Goal: Task Accomplishment & Management: Complete application form

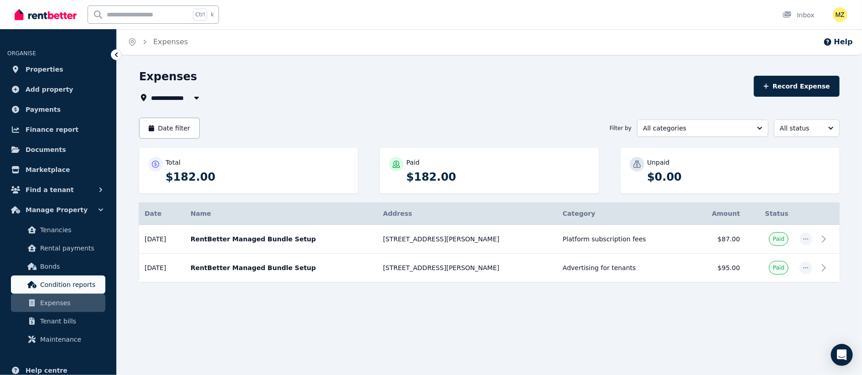
click at [62, 286] on span "Condition reports" at bounding box center [71, 284] width 62 height 11
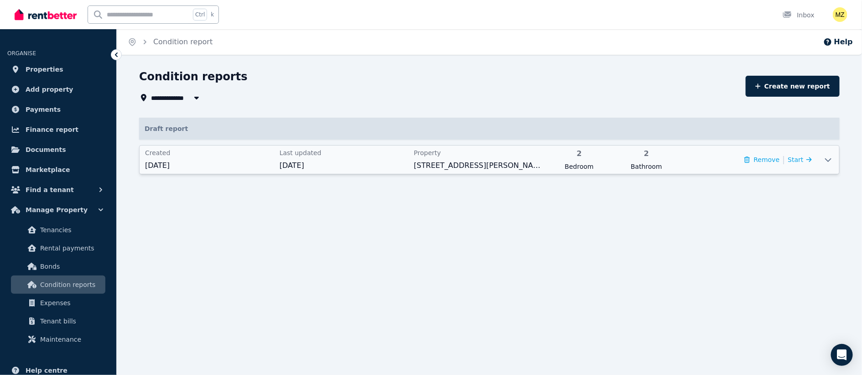
click at [827, 160] on icon at bounding box center [828, 160] width 6 height 4
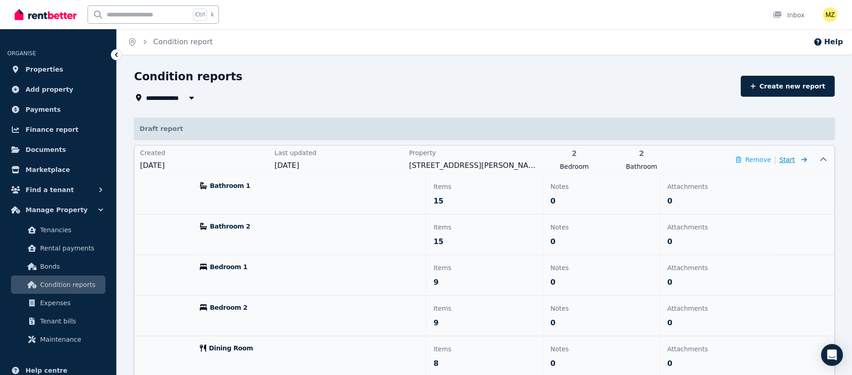
click at [791, 160] on span "Start" at bounding box center [788, 159] width 16 height 7
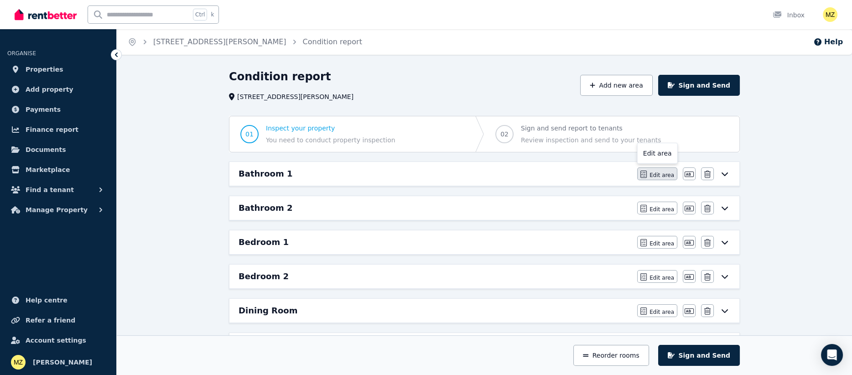
click at [661, 177] on span "Edit area" at bounding box center [662, 175] width 25 height 7
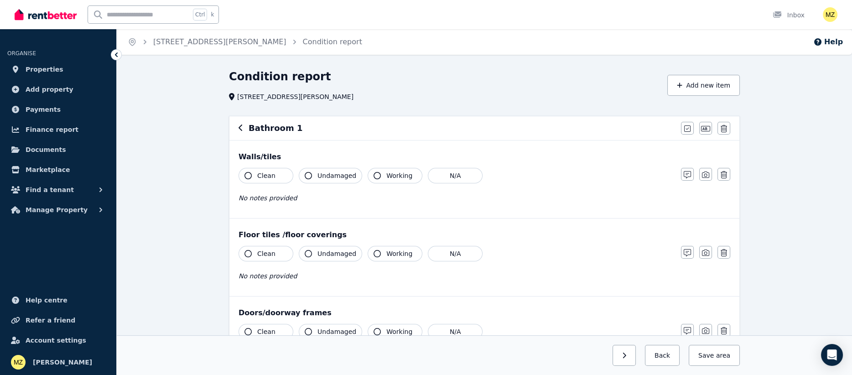
click at [263, 176] on span "Clean" at bounding box center [266, 175] width 18 height 9
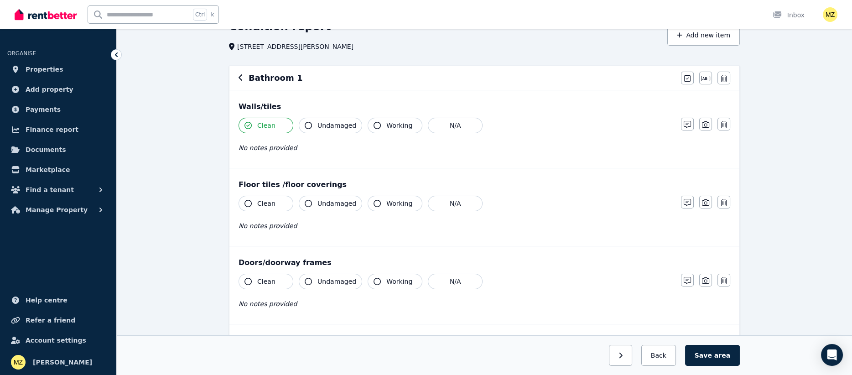
scroll to position [68, 0]
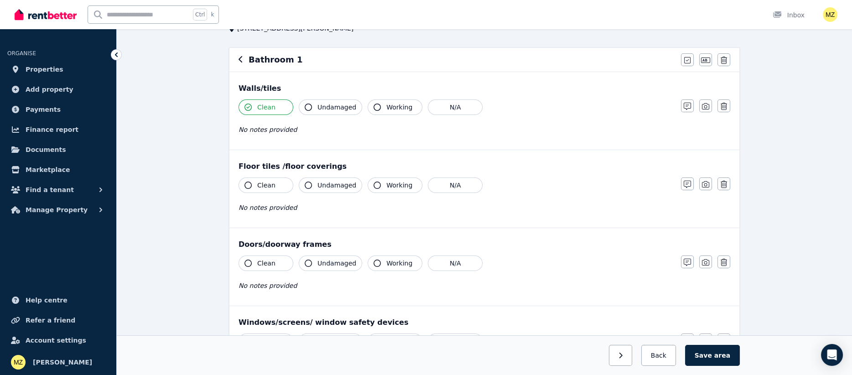
click at [269, 186] on span "Clean" at bounding box center [266, 185] width 18 height 9
click at [262, 262] on span "Clean" at bounding box center [266, 263] width 18 height 9
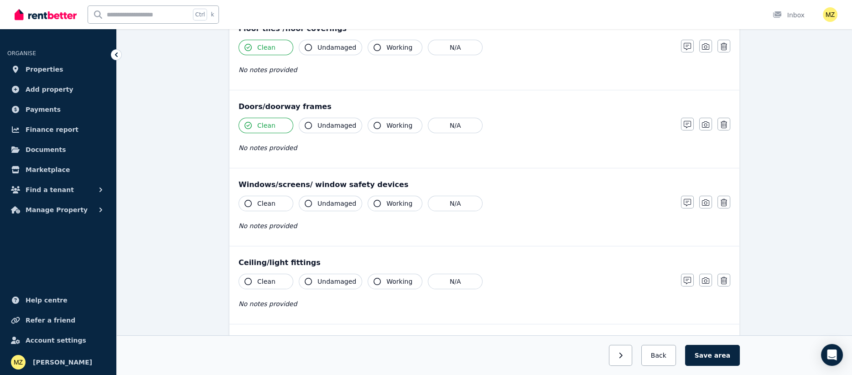
scroll to position [273, 0]
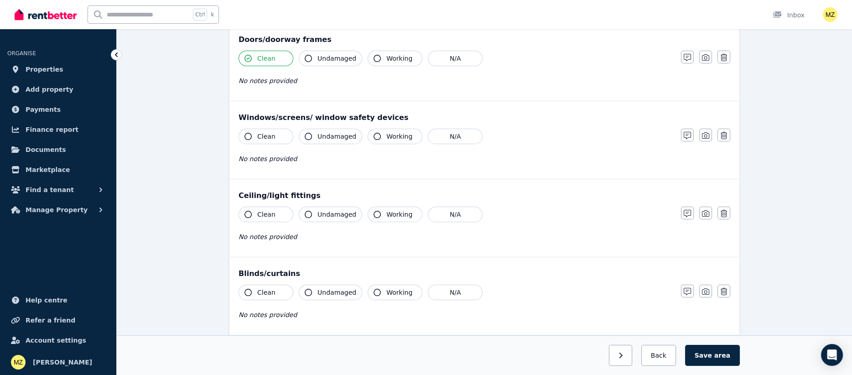
click at [267, 135] on span "Clean" at bounding box center [266, 136] width 18 height 9
click at [267, 213] on span "Clean" at bounding box center [266, 214] width 18 height 9
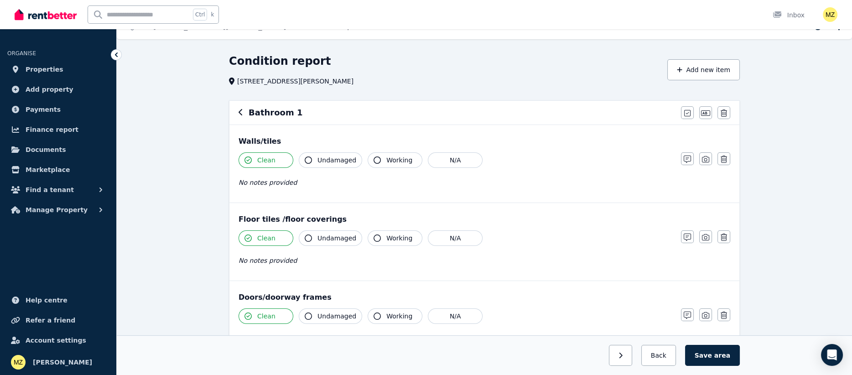
scroll to position [0, 0]
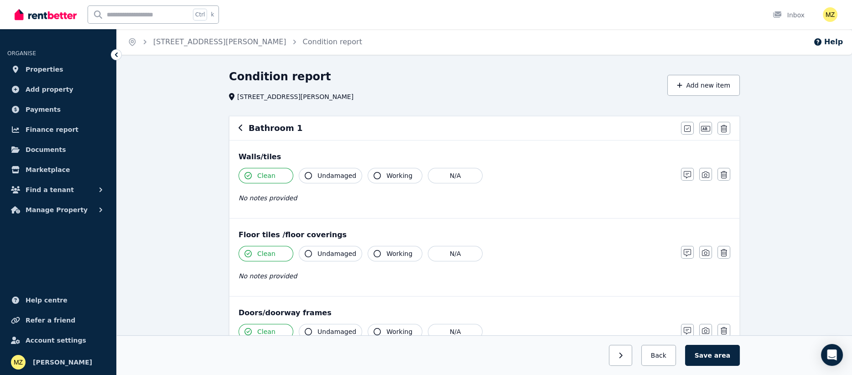
click at [319, 177] on span "Undamaged" at bounding box center [337, 175] width 39 height 9
click at [374, 178] on icon "button" at bounding box center [377, 175] width 7 height 7
click at [330, 252] on span "Undamaged" at bounding box center [337, 253] width 39 height 9
click at [368, 254] on button "Working" at bounding box center [395, 254] width 55 height 16
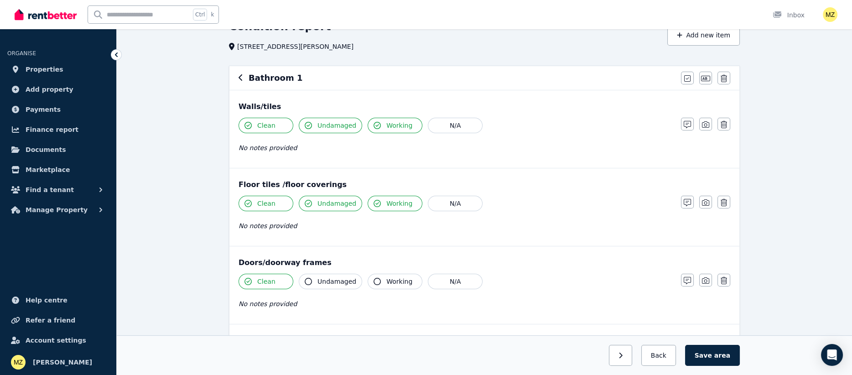
scroll to position [68, 0]
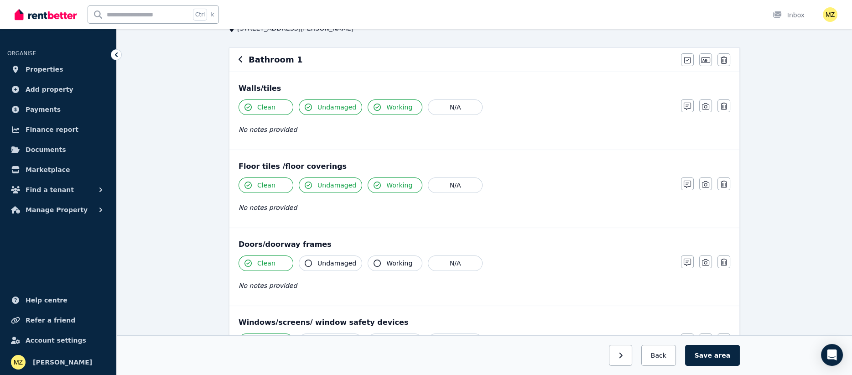
click at [327, 261] on span "Undamaged" at bounding box center [337, 263] width 39 height 9
click at [374, 261] on icon "button" at bounding box center [377, 263] width 7 height 7
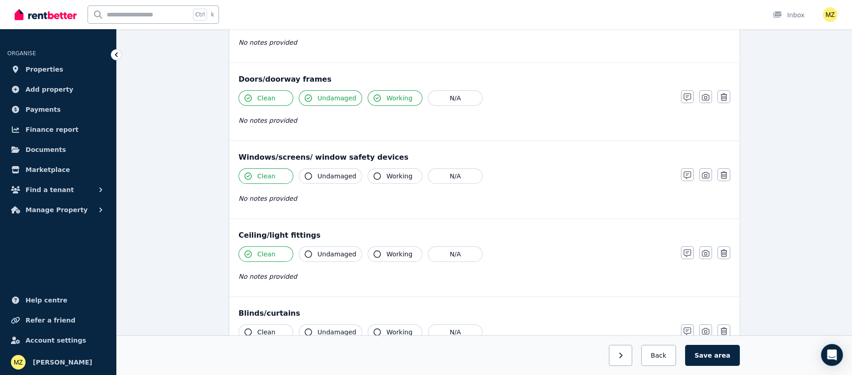
scroll to position [273, 0]
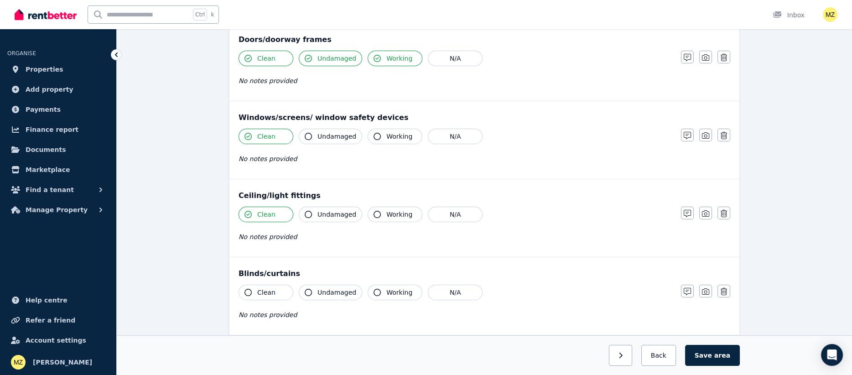
click at [314, 140] on button "Undamaged" at bounding box center [330, 137] width 63 height 16
click at [375, 139] on button "Working" at bounding box center [395, 137] width 55 height 16
click at [334, 214] on span "Undamaged" at bounding box center [337, 214] width 39 height 9
click at [381, 215] on button "Working" at bounding box center [395, 215] width 55 height 16
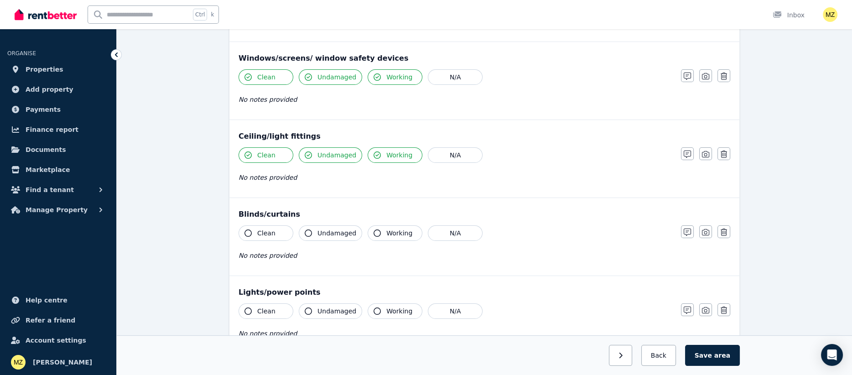
scroll to position [410, 0]
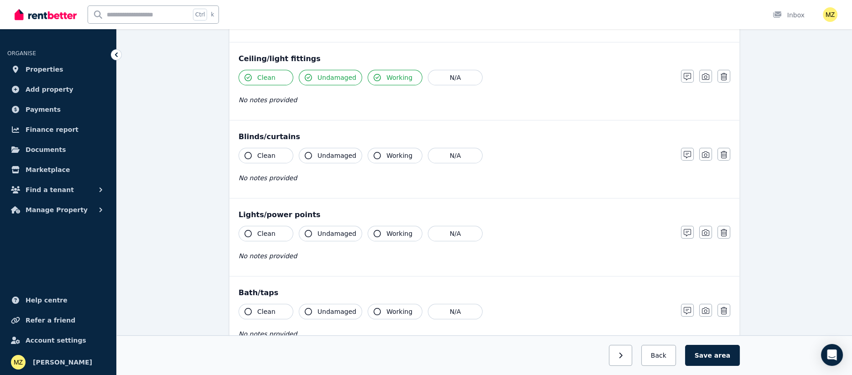
click at [250, 154] on icon "button" at bounding box center [248, 155] width 7 height 7
click at [306, 152] on icon "button" at bounding box center [308, 155] width 7 height 7
click at [386, 157] on span "Working" at bounding box center [399, 155] width 26 height 9
click at [264, 231] on span "Clean" at bounding box center [266, 233] width 18 height 9
click at [319, 232] on span "Undamaged" at bounding box center [337, 233] width 39 height 9
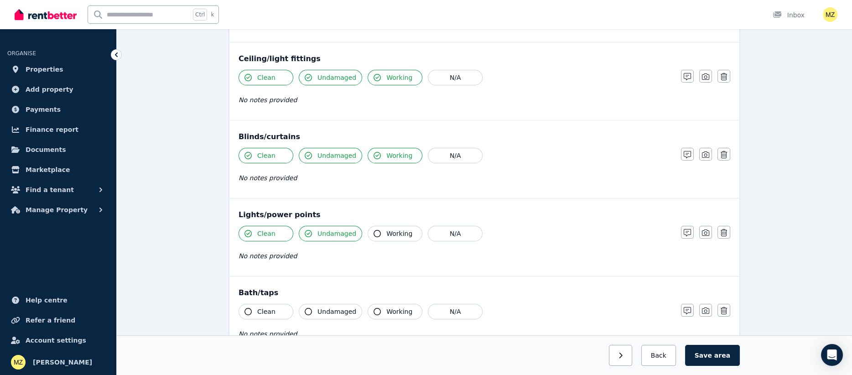
click at [375, 232] on icon "button" at bounding box center [377, 233] width 7 height 7
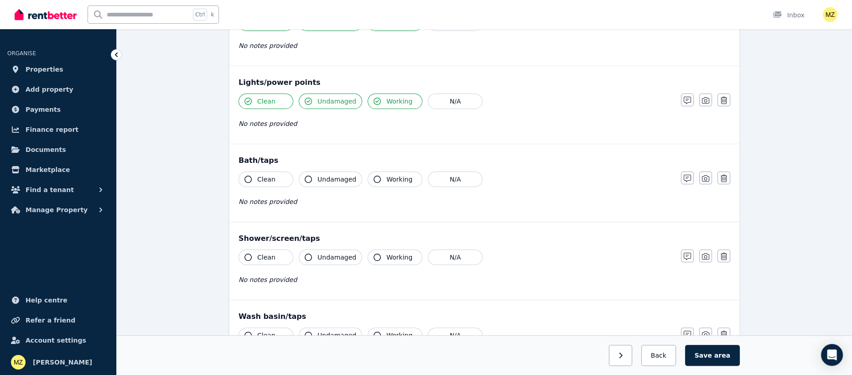
scroll to position [616, 0]
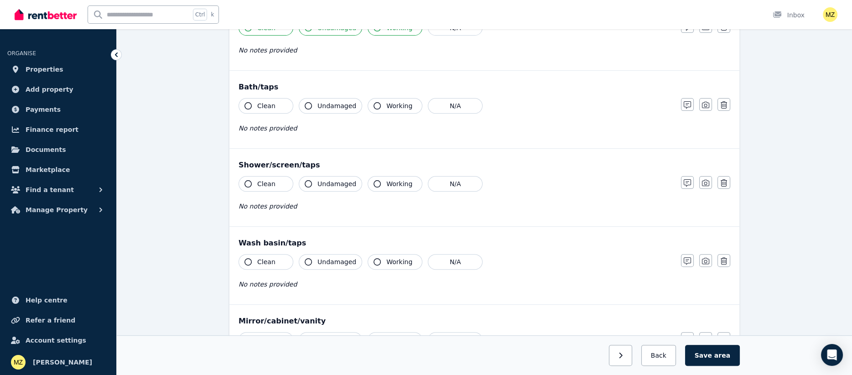
click at [256, 112] on button "Clean" at bounding box center [266, 106] width 55 height 16
click at [319, 108] on span "Undamaged" at bounding box center [337, 105] width 39 height 9
click at [388, 107] on span "Working" at bounding box center [399, 105] width 26 height 9
click at [260, 185] on span "Clean" at bounding box center [266, 183] width 18 height 9
click at [331, 181] on span "Undamaged" at bounding box center [337, 183] width 39 height 9
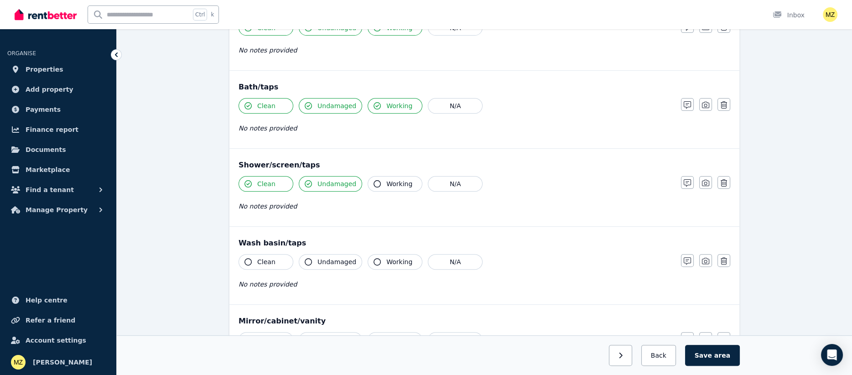
click at [398, 182] on span "Working" at bounding box center [399, 183] width 26 height 9
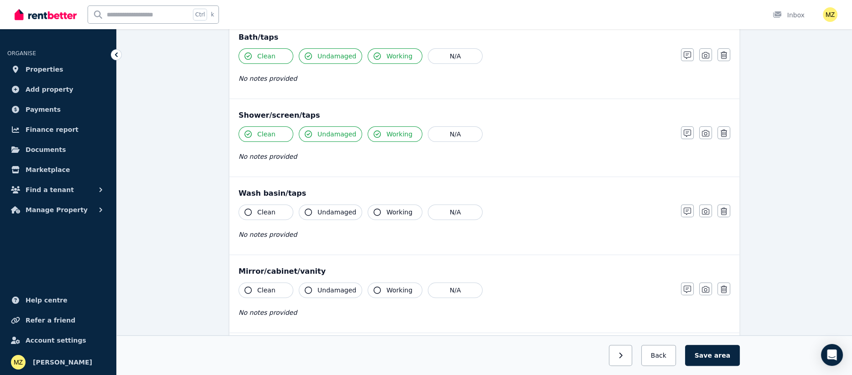
scroll to position [684, 0]
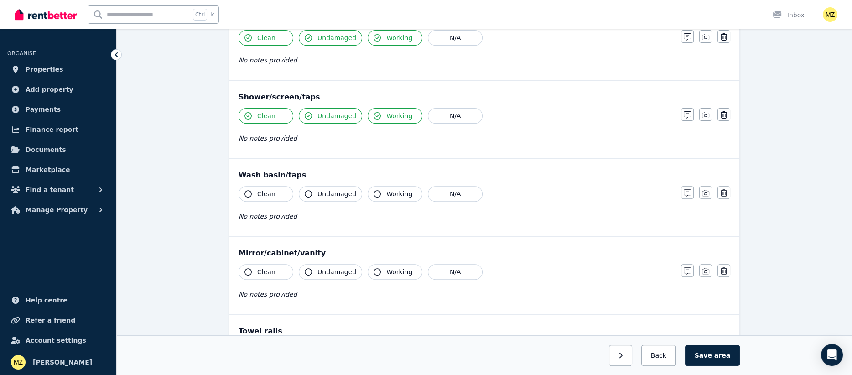
click at [258, 193] on span "Clean" at bounding box center [266, 193] width 18 height 9
click at [316, 193] on button "Undamaged" at bounding box center [330, 194] width 63 height 16
click at [378, 190] on button "Working" at bounding box center [395, 194] width 55 height 16
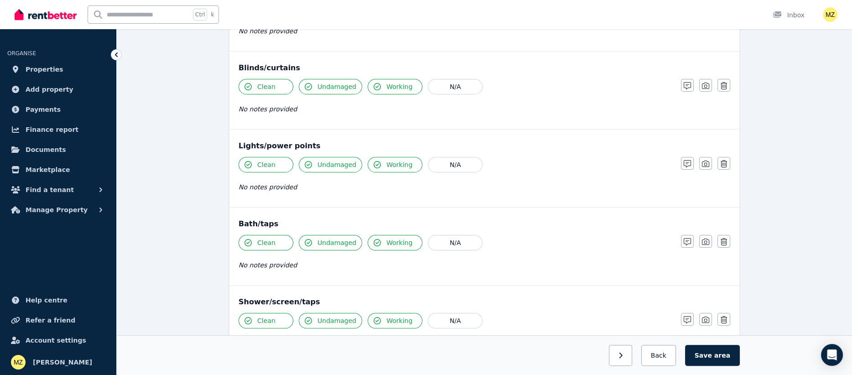
scroll to position [753, 0]
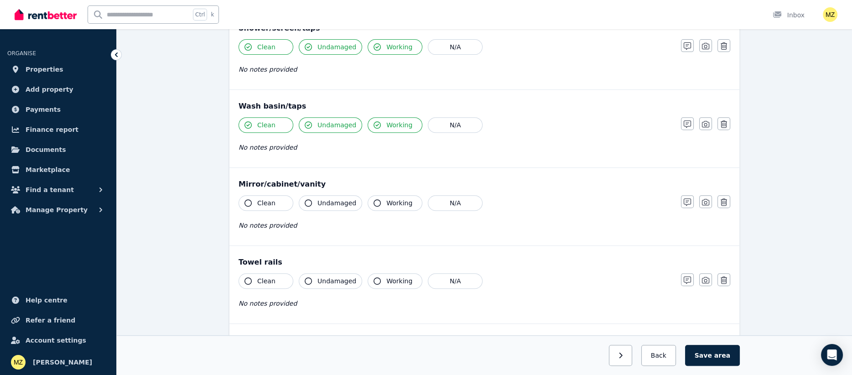
click at [270, 201] on span "Clean" at bounding box center [266, 202] width 18 height 9
click at [310, 201] on icon "button" at bounding box center [308, 202] width 7 height 7
click at [374, 201] on icon "button" at bounding box center [377, 202] width 7 height 7
click at [271, 278] on span "Clean" at bounding box center [266, 280] width 18 height 9
click at [316, 275] on button "Undamaged" at bounding box center [330, 281] width 63 height 16
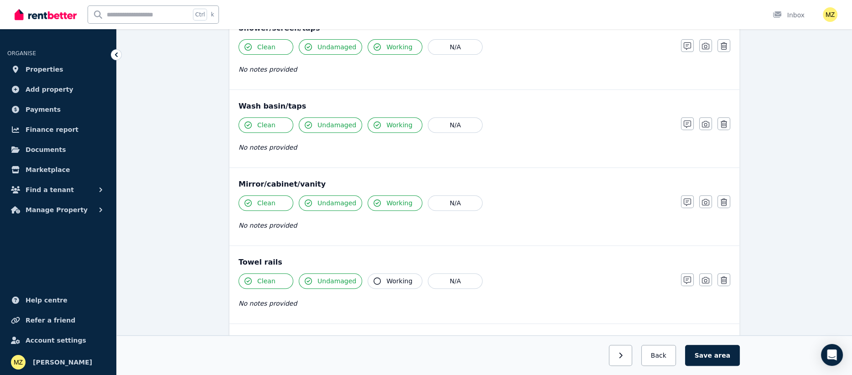
click at [374, 280] on icon "button" at bounding box center [377, 280] width 7 height 7
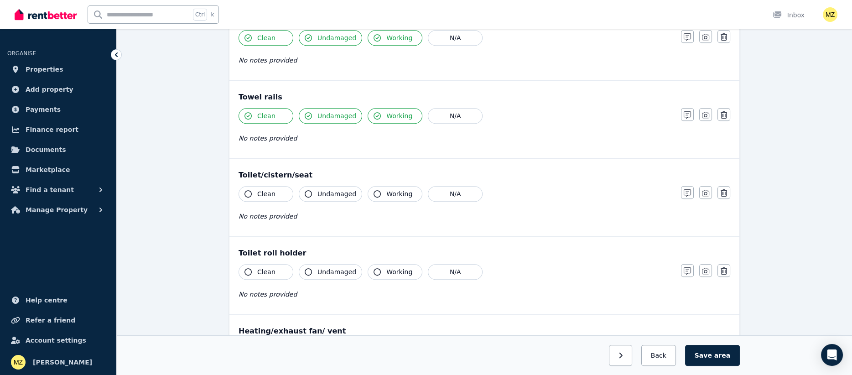
scroll to position [958, 0]
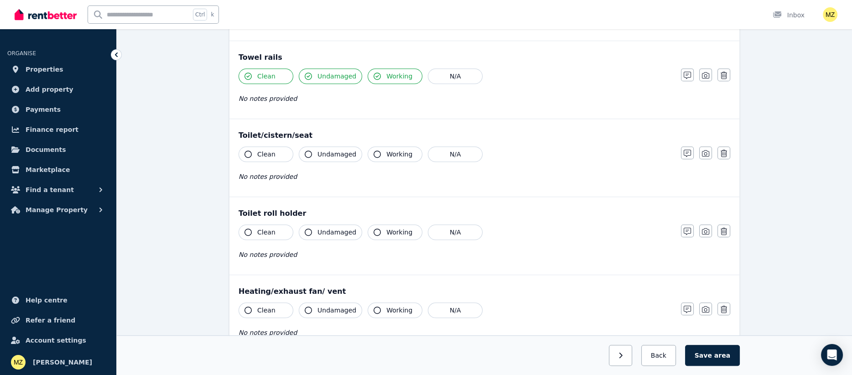
click at [258, 146] on button "Clean" at bounding box center [266, 154] width 55 height 16
click at [310, 148] on button "Undamaged" at bounding box center [330, 154] width 63 height 16
click at [386, 155] on span "Working" at bounding box center [399, 154] width 26 height 9
click at [264, 232] on span "Clean" at bounding box center [266, 232] width 18 height 9
click at [340, 233] on span "Undamaged" at bounding box center [337, 232] width 39 height 9
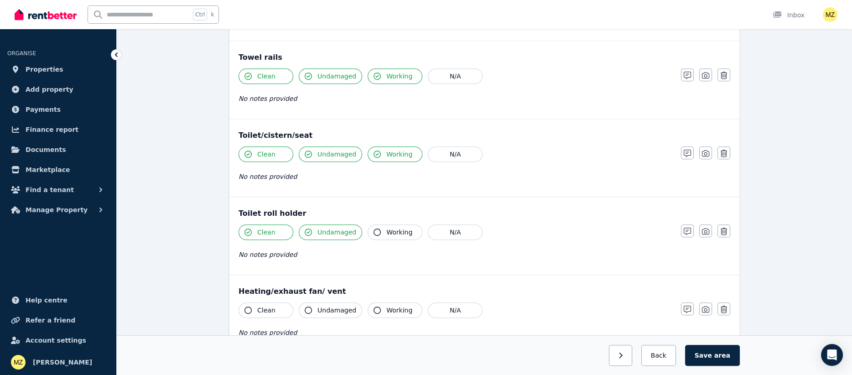
click at [386, 234] on span "Working" at bounding box center [399, 232] width 26 height 9
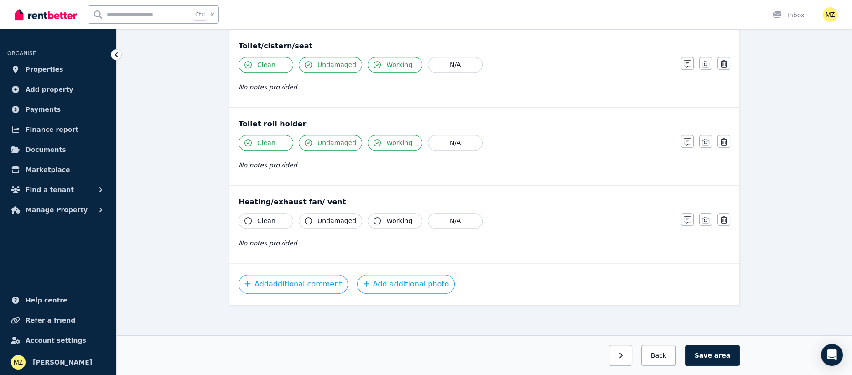
scroll to position [1048, 0]
click at [261, 213] on button "Clean" at bounding box center [266, 220] width 55 height 16
click at [315, 219] on button "Undamaged" at bounding box center [330, 220] width 63 height 16
click at [389, 218] on span "Working" at bounding box center [399, 219] width 26 height 9
click at [704, 354] on button "Save area" at bounding box center [712, 355] width 55 height 21
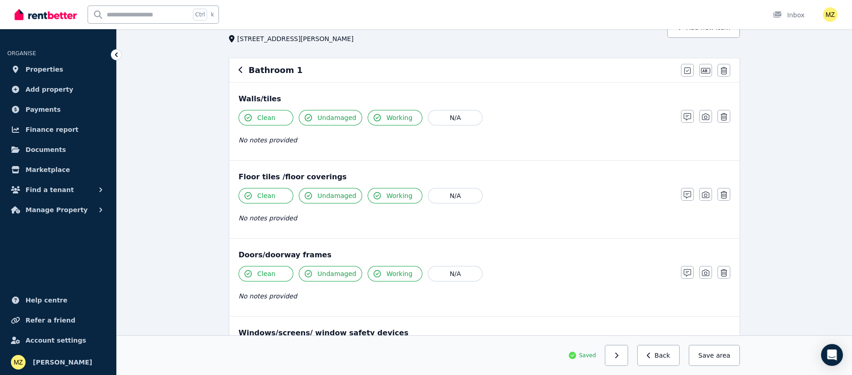
scroll to position [0, 0]
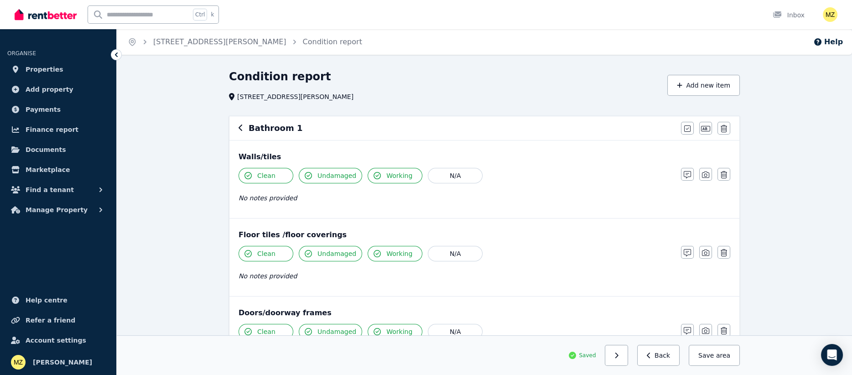
click at [237, 126] on div "Bathroom 1 Mark all items as good Edit name Delete" at bounding box center [484, 128] width 510 height 24
click at [241, 131] on icon "button" at bounding box center [241, 128] width 4 height 6
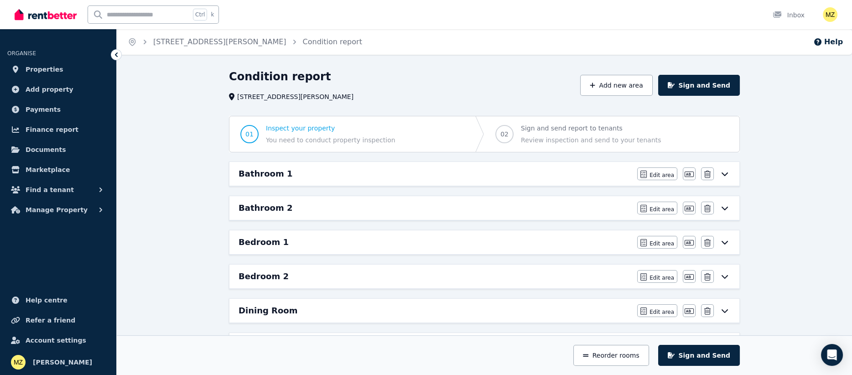
click at [346, 211] on div "Bathroom 2" at bounding box center [435, 208] width 393 height 13
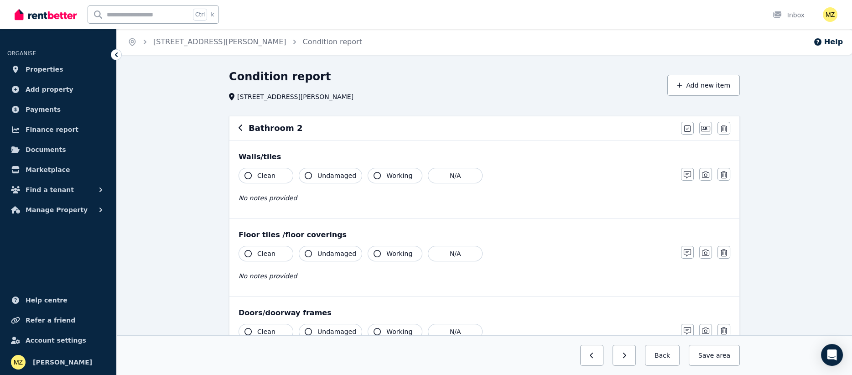
click at [260, 176] on span "Clean" at bounding box center [266, 175] width 18 height 9
click at [312, 176] on icon "button" at bounding box center [308, 175] width 7 height 7
click at [374, 176] on icon "button" at bounding box center [377, 175] width 7 height 7
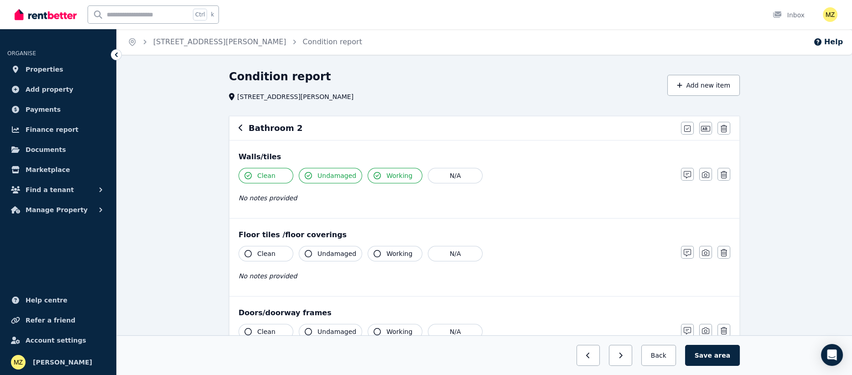
click at [267, 250] on span "Clean" at bounding box center [266, 253] width 18 height 9
click at [318, 253] on span "Undamaged" at bounding box center [337, 253] width 39 height 9
click at [377, 253] on button "Working" at bounding box center [395, 254] width 55 height 16
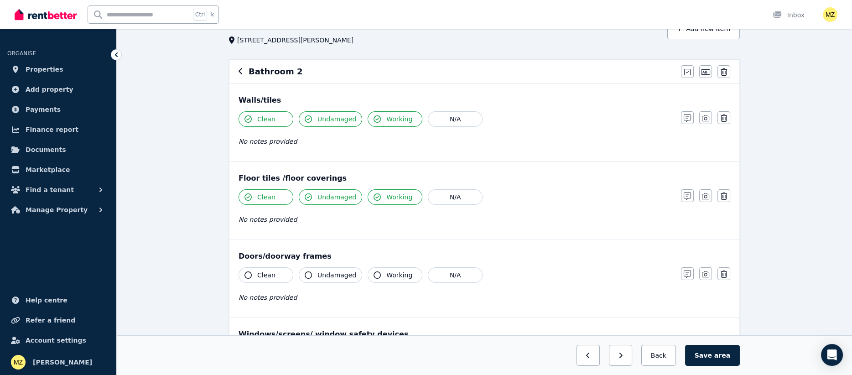
scroll to position [136, 0]
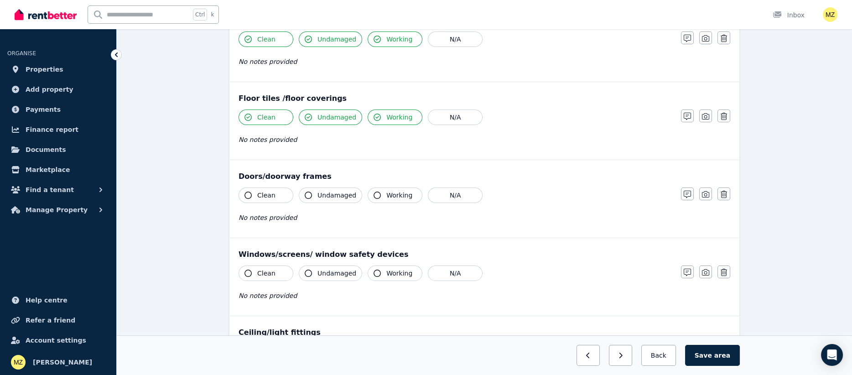
click at [268, 198] on span "Clean" at bounding box center [266, 195] width 18 height 9
click at [321, 196] on span "Undamaged" at bounding box center [337, 195] width 39 height 9
click at [381, 196] on button "Working" at bounding box center [395, 195] width 55 height 16
click at [269, 271] on span "Clean" at bounding box center [266, 273] width 18 height 9
click at [318, 272] on span "Undamaged" at bounding box center [337, 273] width 39 height 9
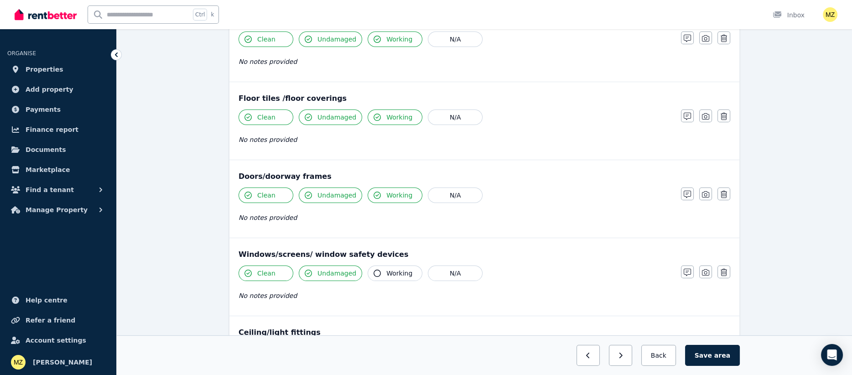
click at [390, 275] on span "Working" at bounding box center [399, 273] width 26 height 9
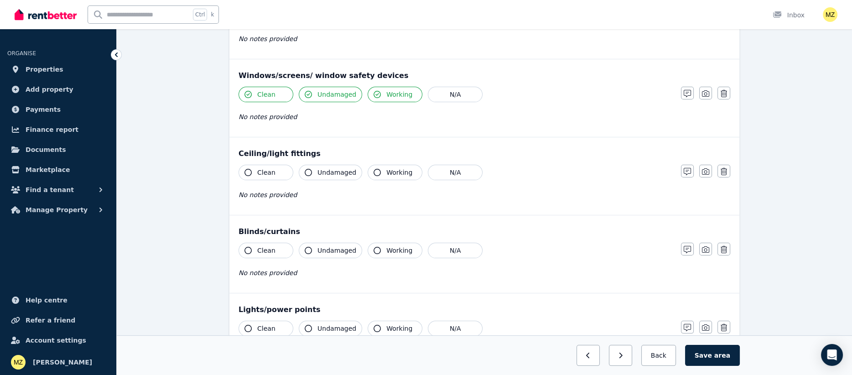
scroll to position [342, 0]
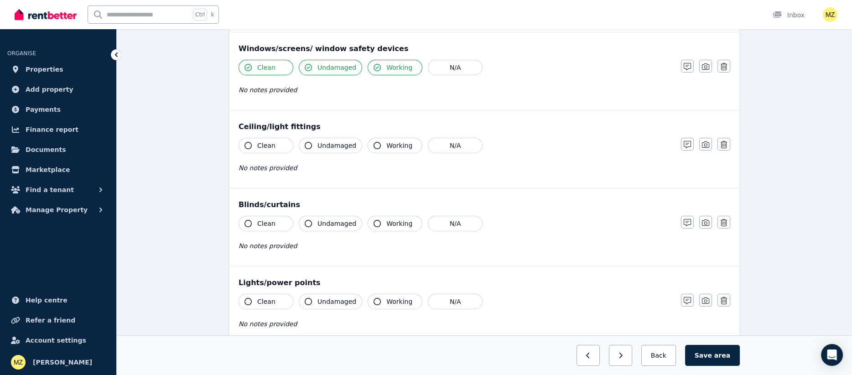
click at [263, 147] on span "Clean" at bounding box center [266, 145] width 18 height 9
click at [320, 147] on span "Undamaged" at bounding box center [337, 145] width 39 height 9
click at [386, 143] on span "Working" at bounding box center [399, 145] width 26 height 9
click at [267, 222] on span "Clean" at bounding box center [266, 223] width 18 height 9
click at [325, 224] on span "Undamaged" at bounding box center [337, 223] width 39 height 9
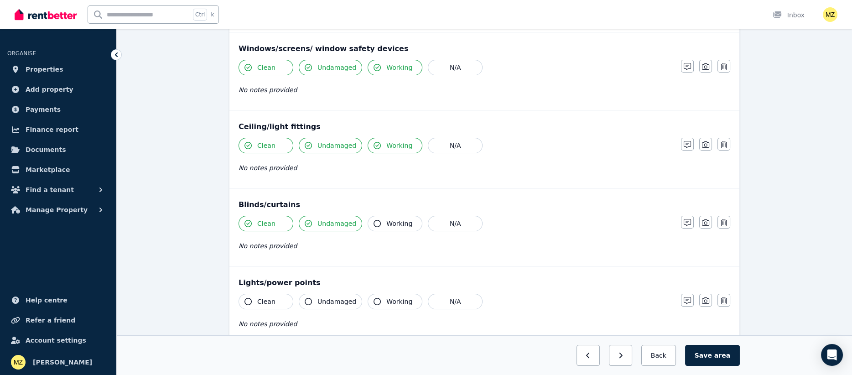
click at [397, 226] on span "Working" at bounding box center [399, 223] width 26 height 9
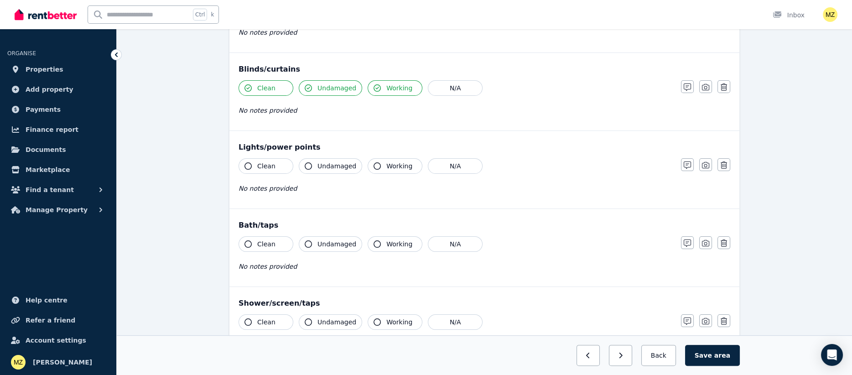
scroll to position [479, 0]
click at [265, 163] on span "Clean" at bounding box center [266, 164] width 18 height 9
click at [327, 167] on span "Undamaged" at bounding box center [337, 164] width 39 height 9
click at [379, 167] on button "Working" at bounding box center [395, 165] width 55 height 16
click at [260, 243] on span "Clean" at bounding box center [266, 242] width 18 height 9
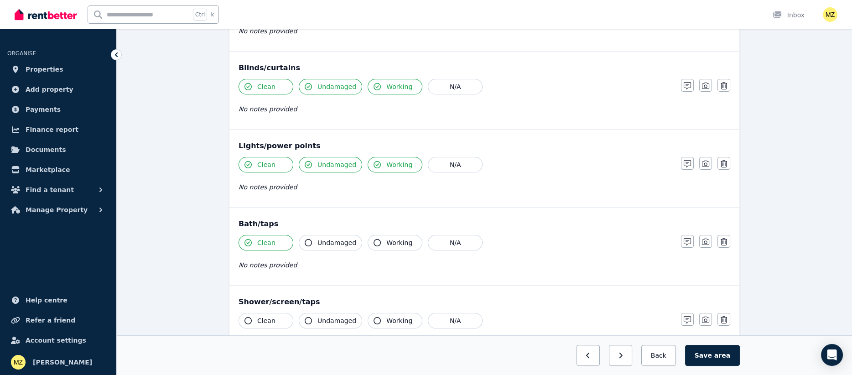
click at [323, 241] on span "Undamaged" at bounding box center [337, 242] width 39 height 9
click at [374, 243] on icon "button" at bounding box center [377, 242] width 7 height 7
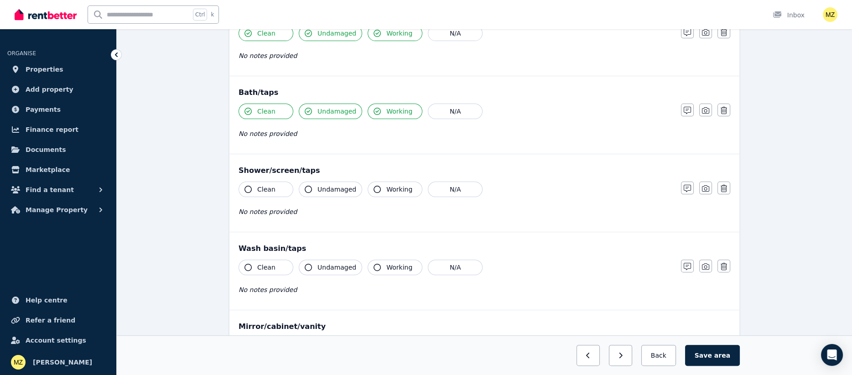
scroll to position [616, 0]
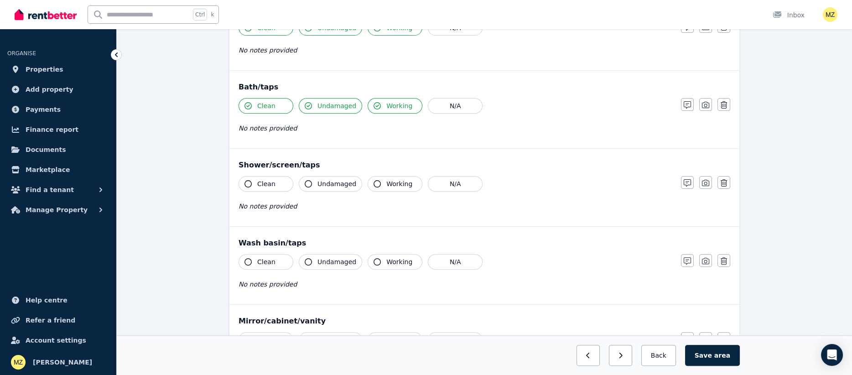
click at [250, 184] on icon "button" at bounding box center [248, 183] width 7 height 7
click at [327, 184] on span "Undamaged" at bounding box center [337, 183] width 39 height 9
click at [386, 185] on span "Working" at bounding box center [399, 183] width 26 height 9
click at [256, 260] on button "Clean" at bounding box center [266, 262] width 55 height 16
click at [325, 264] on span "Undamaged" at bounding box center [337, 261] width 39 height 9
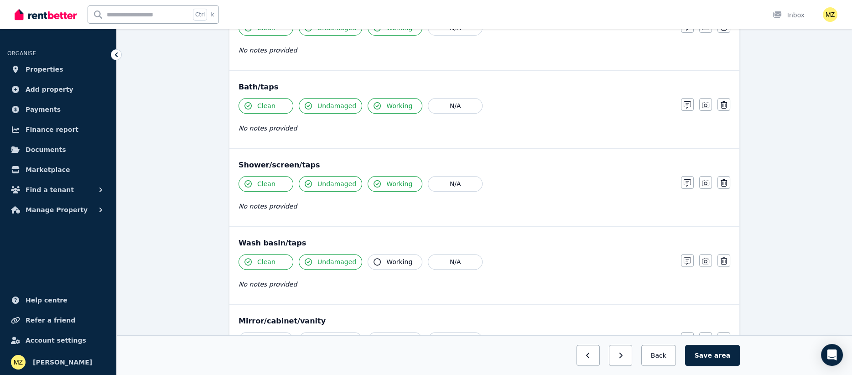
click at [386, 262] on span "Working" at bounding box center [399, 261] width 26 height 9
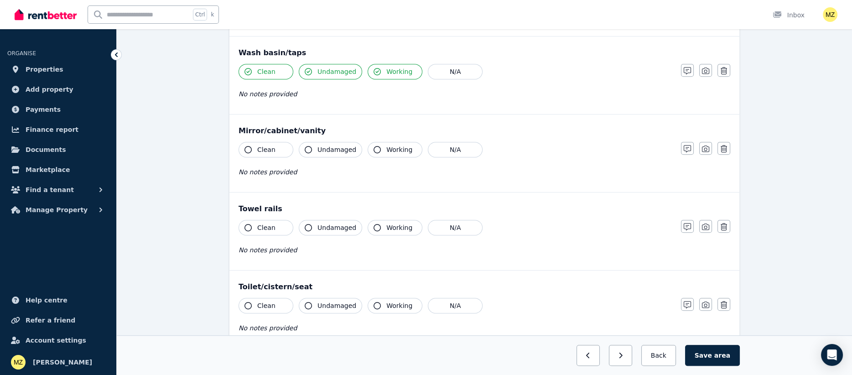
scroll to position [821, 0]
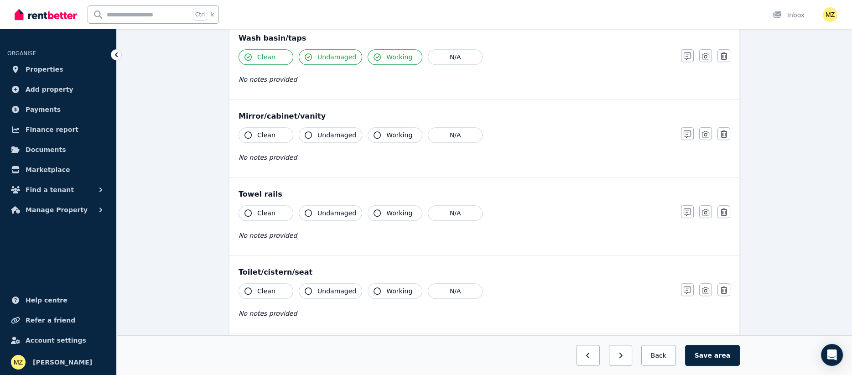
click at [262, 137] on span "Clean" at bounding box center [266, 134] width 18 height 9
click at [321, 138] on span "Undamaged" at bounding box center [337, 134] width 39 height 9
click at [377, 137] on button "Working" at bounding box center [395, 135] width 55 height 16
click at [259, 214] on span "Clean" at bounding box center [266, 212] width 18 height 9
click at [331, 214] on span "Undamaged" at bounding box center [337, 212] width 39 height 9
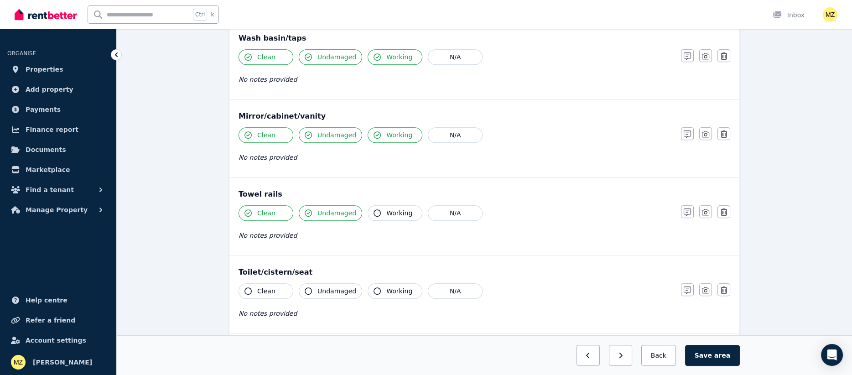
click at [389, 212] on span "Working" at bounding box center [399, 212] width 26 height 9
click at [265, 287] on span "Clean" at bounding box center [266, 290] width 18 height 9
click at [319, 287] on span "Undamaged" at bounding box center [337, 290] width 39 height 9
click at [380, 292] on button "Working" at bounding box center [395, 291] width 55 height 16
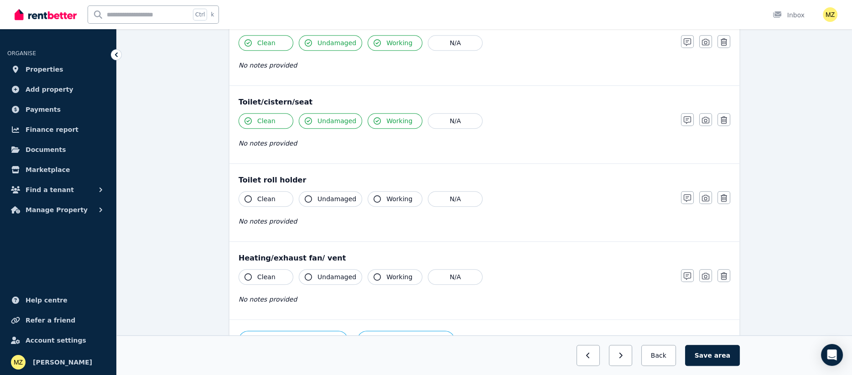
scroll to position [1026, 0]
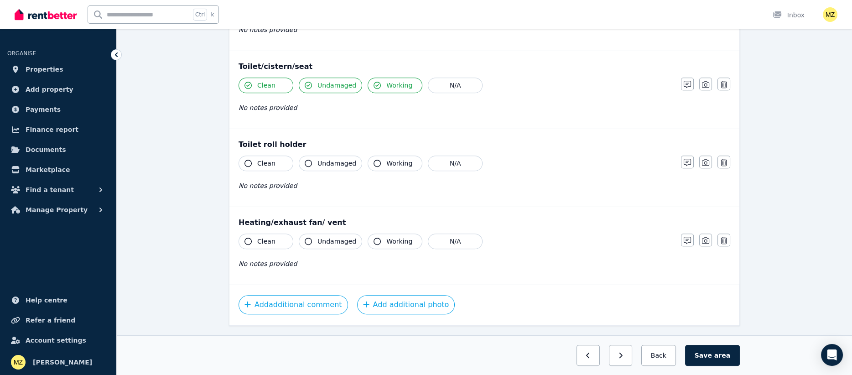
click at [265, 162] on span "Clean" at bounding box center [266, 163] width 18 height 9
click at [326, 164] on span "Undamaged" at bounding box center [337, 163] width 39 height 9
click at [375, 163] on icon "button" at bounding box center [377, 163] width 7 height 7
click at [258, 243] on span "Clean" at bounding box center [266, 241] width 18 height 9
click at [323, 240] on span "Undamaged" at bounding box center [337, 241] width 39 height 9
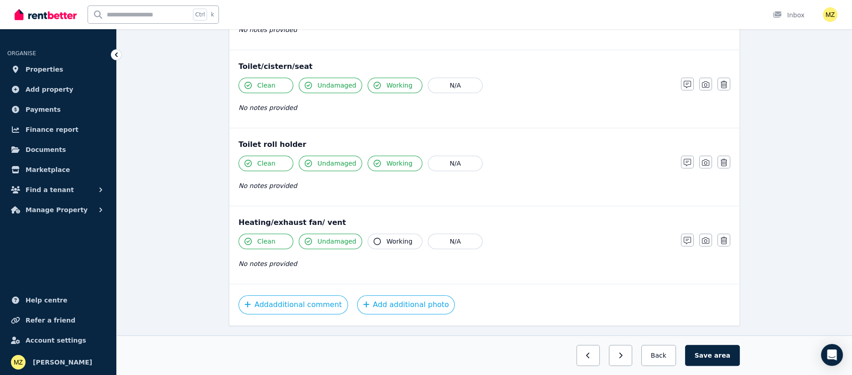
click at [386, 239] on span "Working" at bounding box center [399, 241] width 26 height 9
click at [705, 357] on button "Save area" at bounding box center [712, 355] width 55 height 21
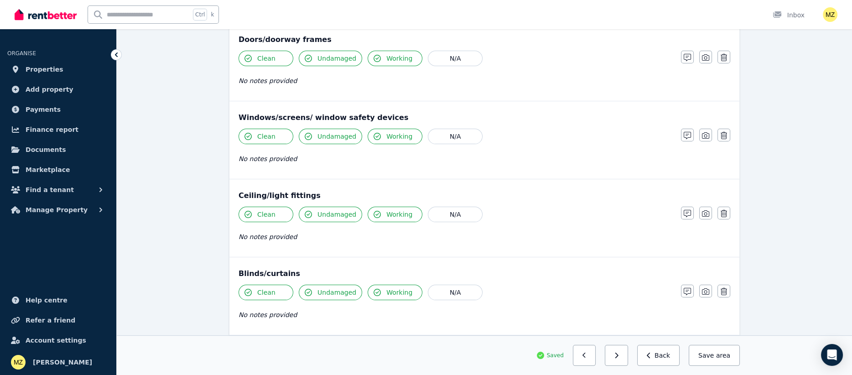
scroll to position [0, 0]
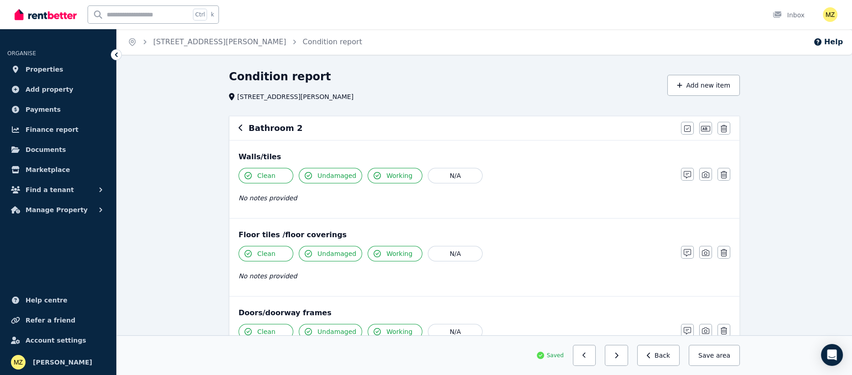
click at [238, 128] on div "Bathroom 2 Mark all items as good Edit name Delete" at bounding box center [484, 128] width 510 height 24
click at [237, 127] on div "Bathroom 2 Mark all items as good Edit name Delete" at bounding box center [484, 128] width 510 height 24
click at [242, 131] on icon "button" at bounding box center [241, 128] width 4 height 6
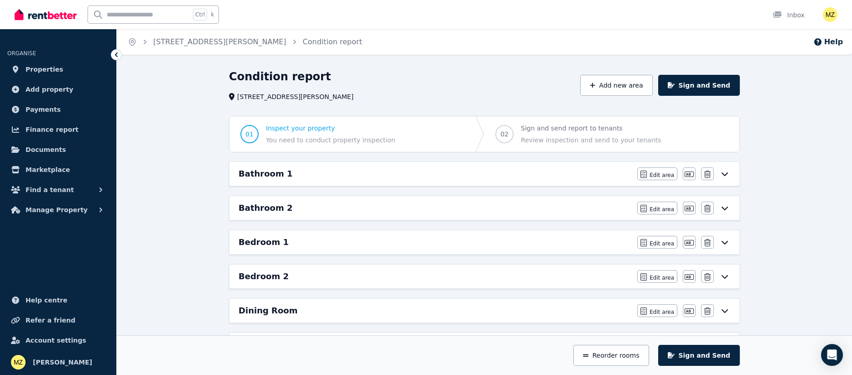
click at [267, 244] on h6 "Bedroom 1" at bounding box center [264, 242] width 50 height 13
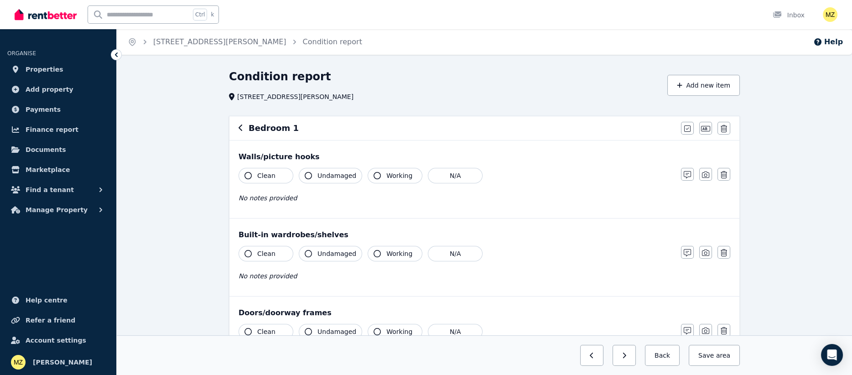
click at [261, 177] on span "Clean" at bounding box center [266, 175] width 18 height 9
click at [321, 181] on button "Undamaged" at bounding box center [330, 176] width 63 height 16
click at [368, 177] on button "Working" at bounding box center [395, 176] width 55 height 16
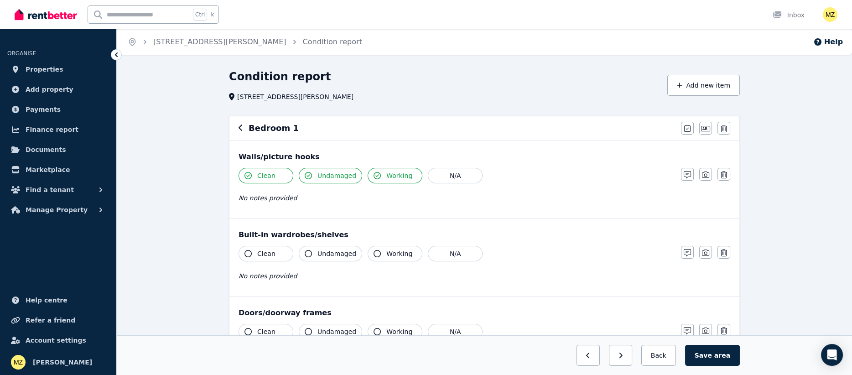
click at [251, 249] on button "Clean" at bounding box center [266, 254] width 55 height 16
click at [317, 253] on button "Undamaged" at bounding box center [330, 254] width 63 height 16
click at [374, 252] on icon "button" at bounding box center [377, 253] width 7 height 7
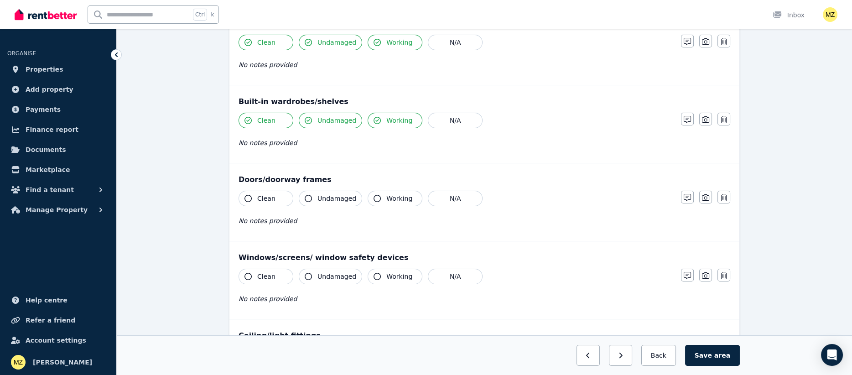
scroll to position [136, 0]
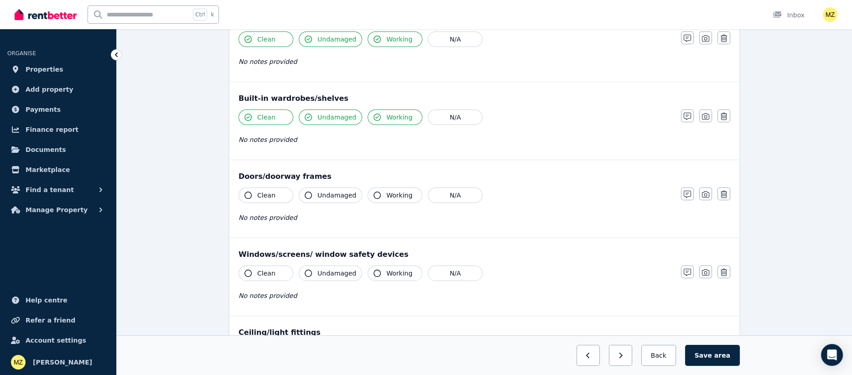
click at [255, 193] on button "Clean" at bounding box center [266, 195] width 55 height 16
click at [323, 200] on button "Undamaged" at bounding box center [330, 195] width 63 height 16
click at [374, 193] on icon "button" at bounding box center [377, 195] width 7 height 7
click at [257, 272] on span "Clean" at bounding box center [266, 273] width 18 height 9
click at [313, 271] on button "Undamaged" at bounding box center [330, 273] width 63 height 16
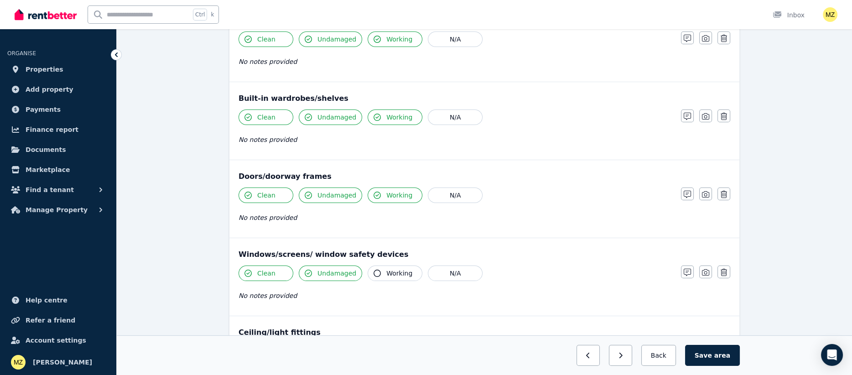
click at [386, 272] on span "Working" at bounding box center [399, 273] width 26 height 9
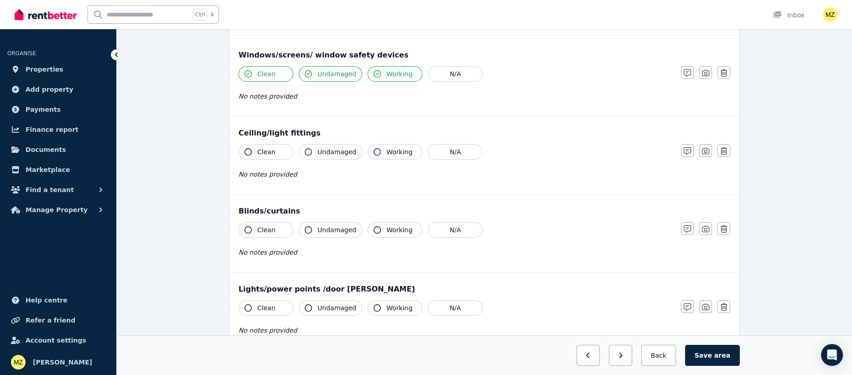
scroll to position [342, 0]
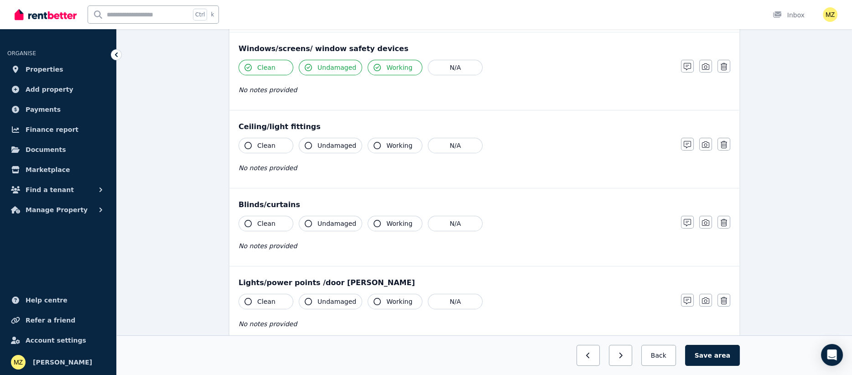
click at [247, 141] on button "Clean" at bounding box center [266, 146] width 55 height 16
click at [305, 144] on icon "button" at bounding box center [308, 145] width 7 height 7
click at [374, 146] on icon "button" at bounding box center [377, 145] width 7 height 7
click at [263, 223] on span "Clean" at bounding box center [266, 223] width 18 height 9
click at [313, 228] on button "Undamaged" at bounding box center [330, 224] width 63 height 16
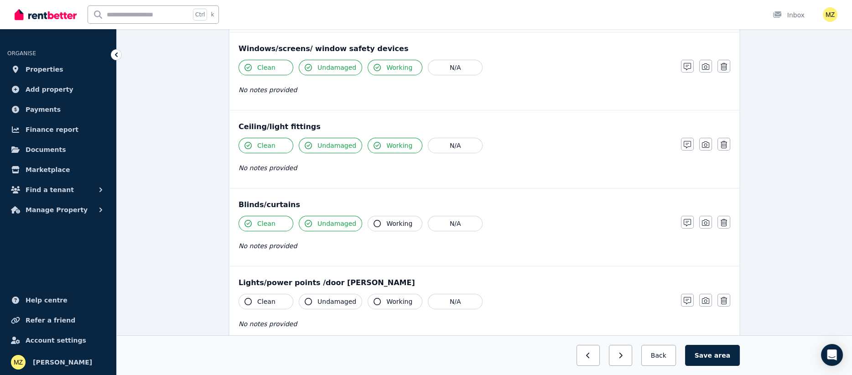
click at [376, 223] on icon "button" at bounding box center [377, 223] width 7 height 7
click at [266, 305] on span "Clean" at bounding box center [266, 301] width 18 height 9
click at [322, 303] on span "Undamaged" at bounding box center [337, 301] width 39 height 9
click at [375, 304] on button "Working" at bounding box center [395, 302] width 55 height 16
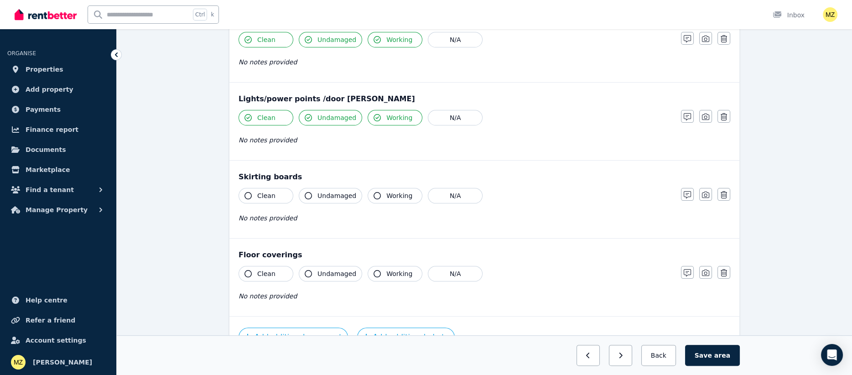
scroll to position [547, 0]
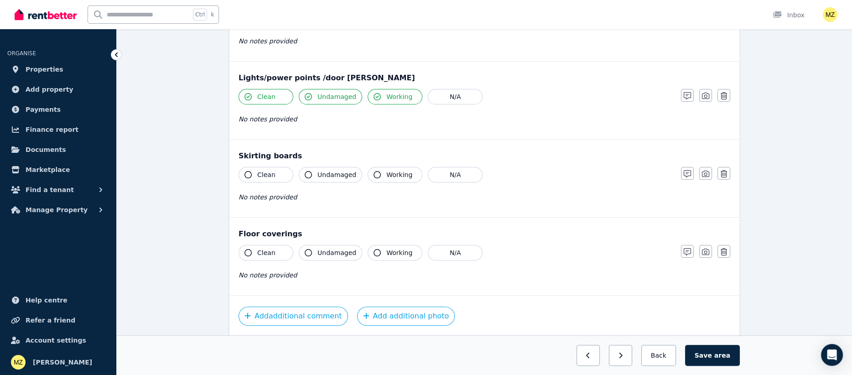
click at [251, 169] on button "Clean" at bounding box center [266, 175] width 55 height 16
click at [316, 173] on button "Undamaged" at bounding box center [330, 175] width 63 height 16
click at [375, 175] on icon "button" at bounding box center [377, 174] width 7 height 7
click at [257, 251] on span "Clean" at bounding box center [266, 252] width 18 height 9
click at [314, 258] on button "Undamaged" at bounding box center [330, 253] width 63 height 16
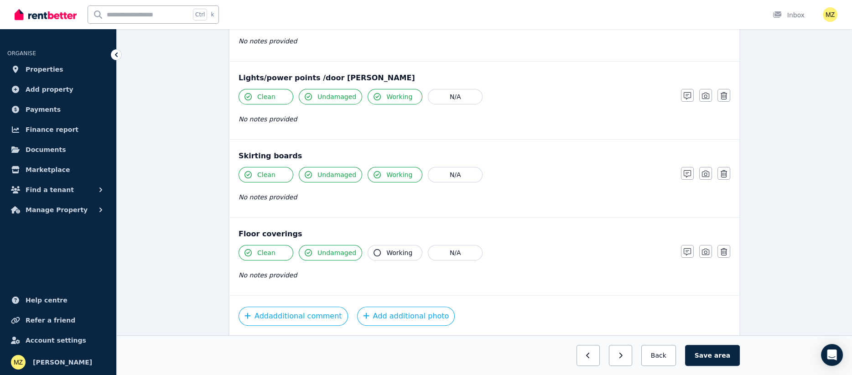
click at [374, 250] on icon "button" at bounding box center [377, 252] width 7 height 7
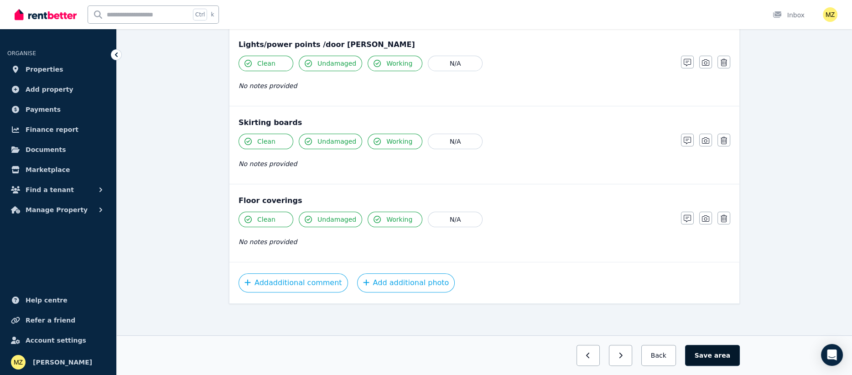
click at [714, 358] on button "Save area" at bounding box center [712, 355] width 55 height 21
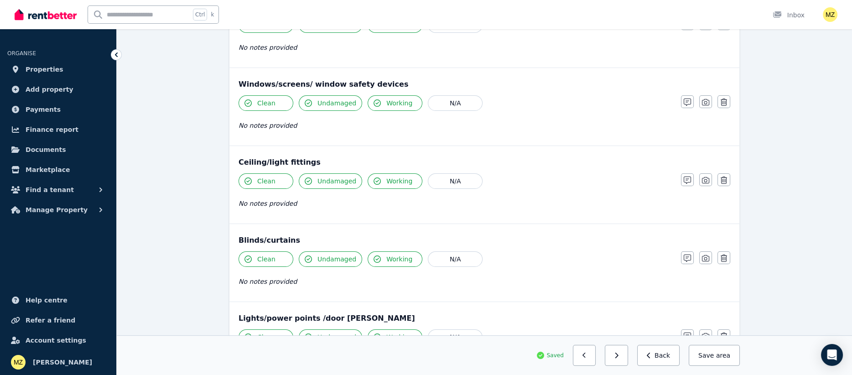
scroll to position [33, 0]
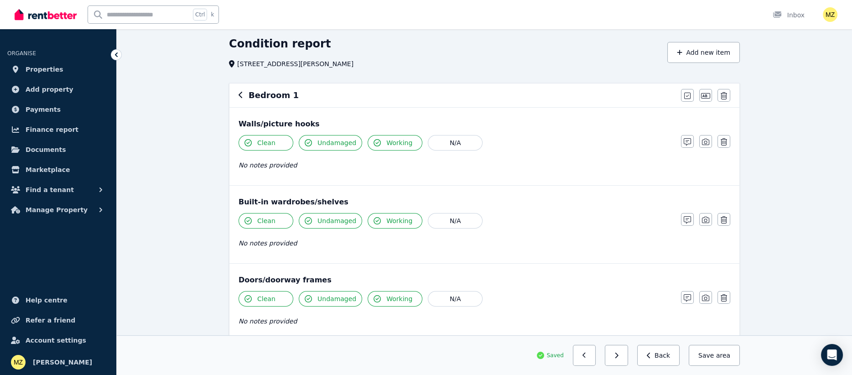
click at [239, 95] on icon "button" at bounding box center [241, 94] width 5 height 7
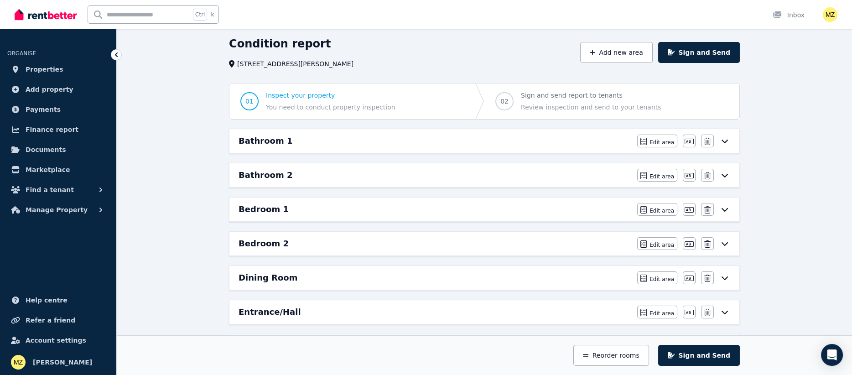
click at [274, 245] on h6 "Bedroom 2" at bounding box center [264, 243] width 50 height 13
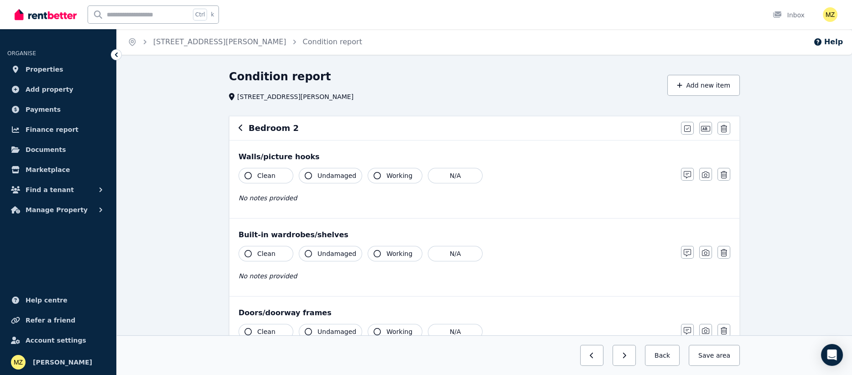
click at [259, 174] on span "Clean" at bounding box center [266, 175] width 18 height 9
click at [319, 176] on span "Undamaged" at bounding box center [337, 175] width 39 height 9
click at [374, 174] on icon "button" at bounding box center [377, 175] width 7 height 7
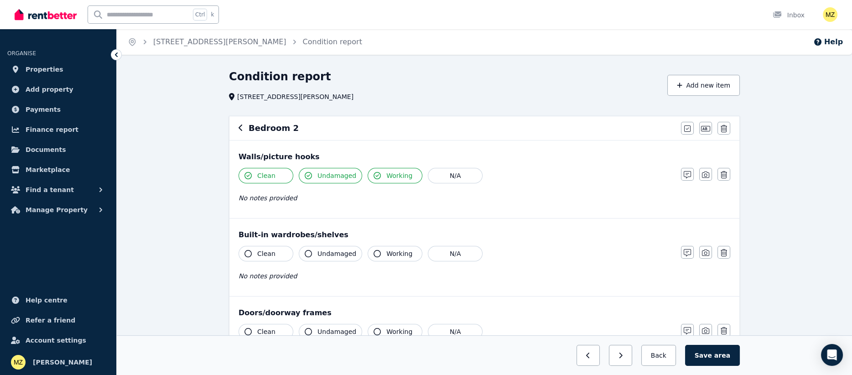
click at [265, 250] on span "Clean" at bounding box center [266, 253] width 18 height 9
click at [327, 252] on span "Undamaged" at bounding box center [337, 253] width 39 height 9
click at [378, 251] on button "Working" at bounding box center [395, 254] width 55 height 16
click at [684, 130] on icon "button" at bounding box center [687, 128] width 6 height 6
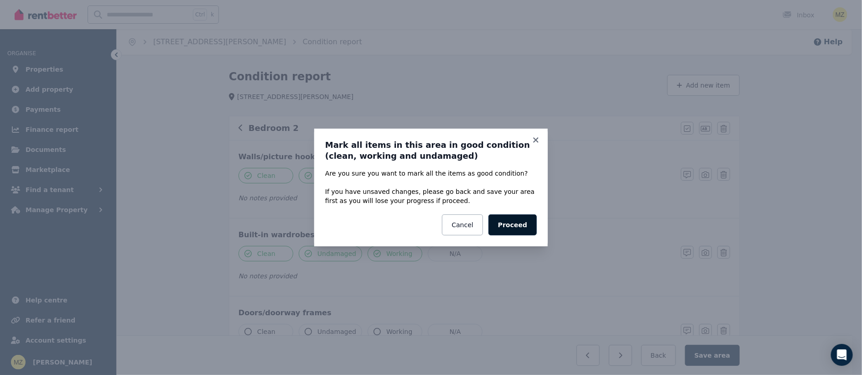
click at [508, 225] on button "Proceed" at bounding box center [513, 224] width 48 height 21
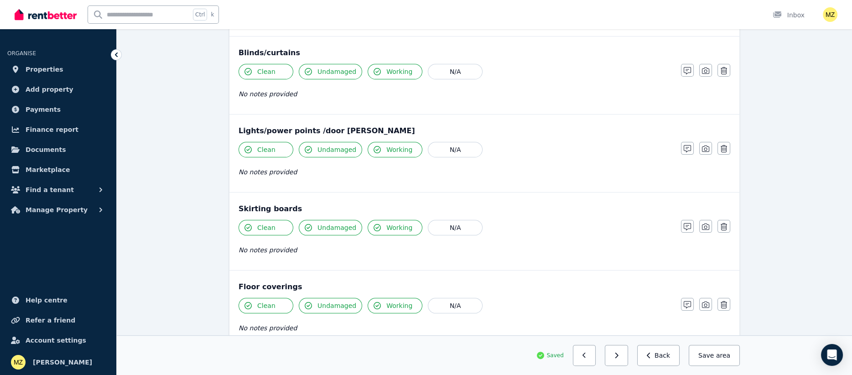
scroll to position [580, 0]
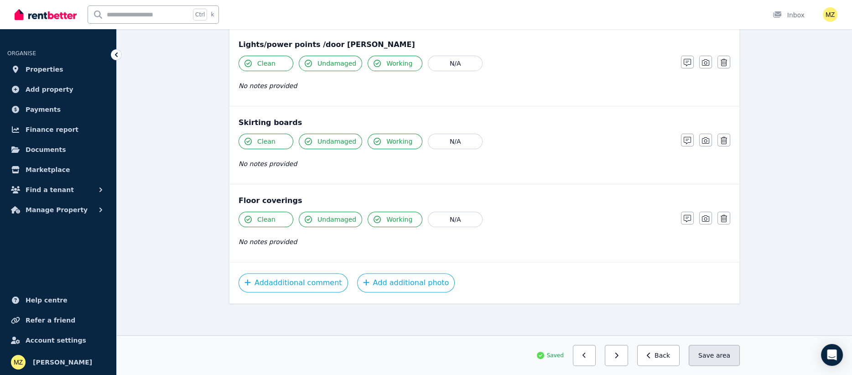
click at [710, 357] on button "Save area" at bounding box center [714, 355] width 51 height 21
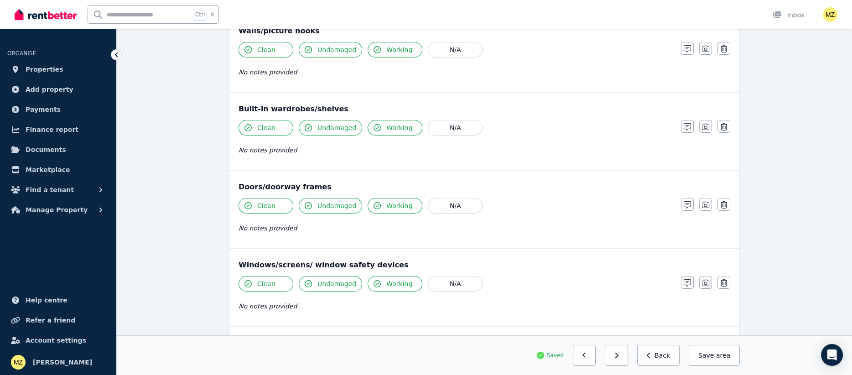
scroll to position [0, 0]
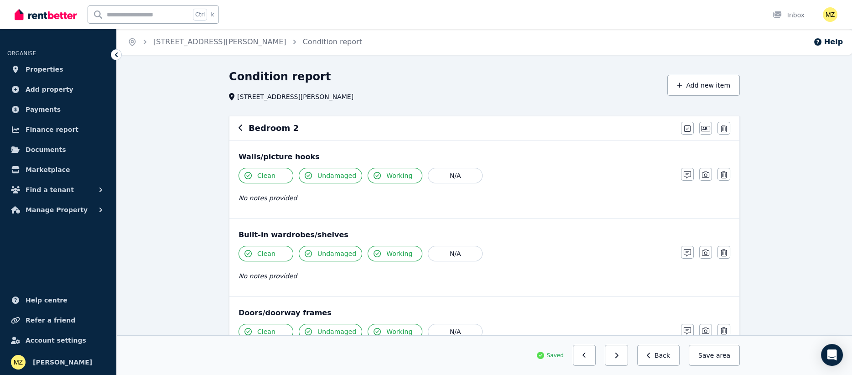
click at [239, 130] on icon "button" at bounding box center [241, 127] width 5 height 7
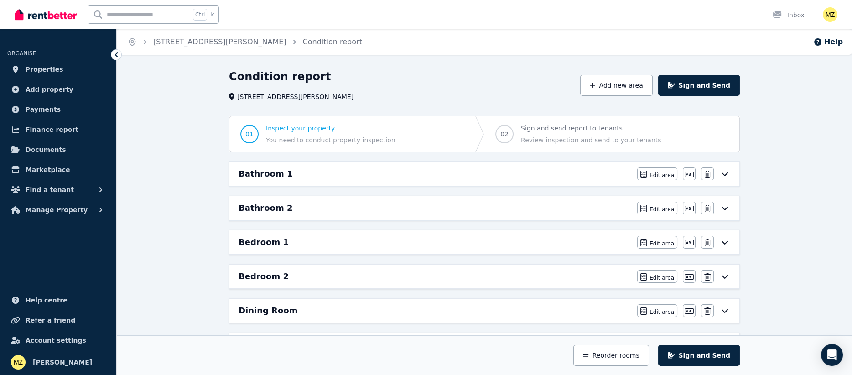
click at [268, 242] on h6 "Bedroom 1" at bounding box center [264, 242] width 50 height 13
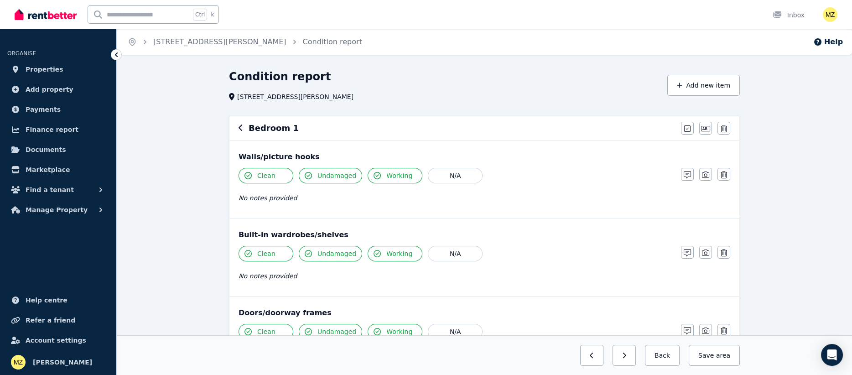
click at [239, 125] on icon "button" at bounding box center [241, 127] width 5 height 7
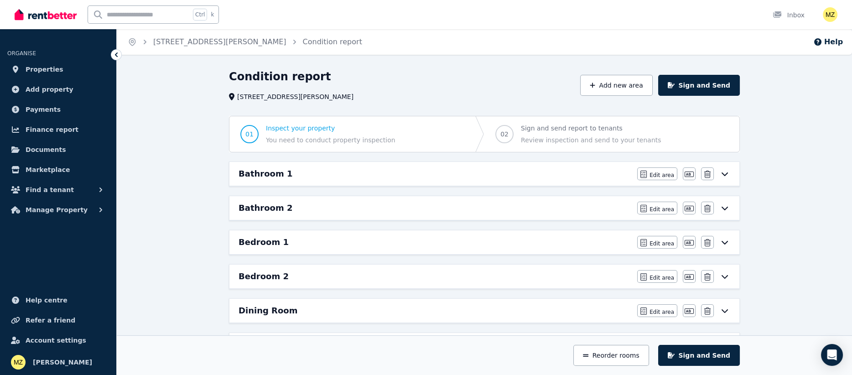
click at [256, 172] on h6 "Bathroom 1" at bounding box center [266, 173] width 54 height 13
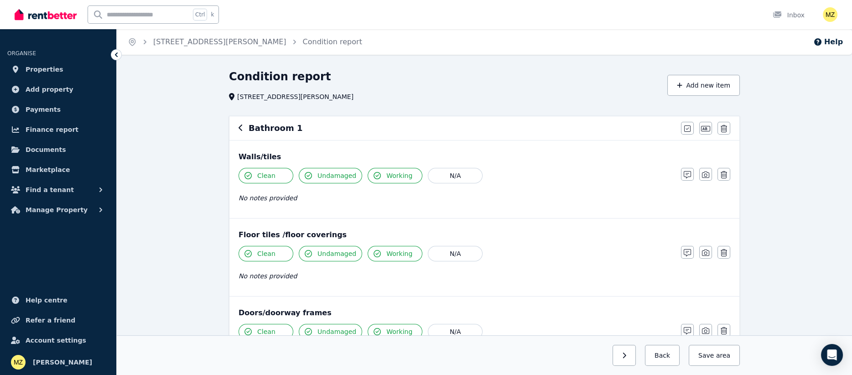
click at [245, 129] on div "Bathroom 1" at bounding box center [457, 128] width 437 height 13
click at [241, 129] on icon "button" at bounding box center [241, 127] width 5 height 7
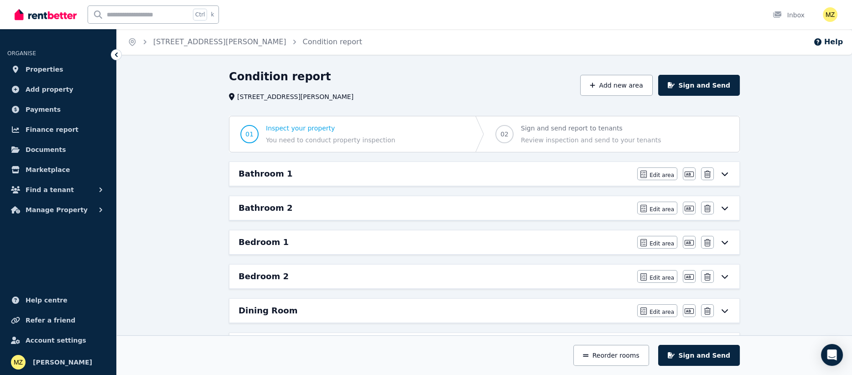
click at [259, 206] on h6 "Bathroom 2" at bounding box center [266, 208] width 54 height 13
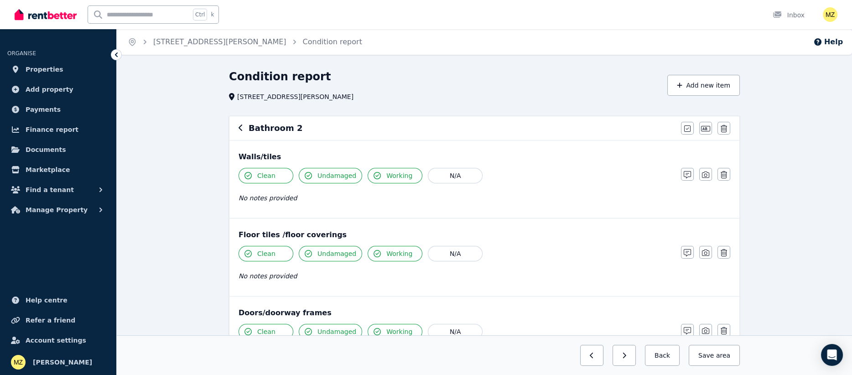
click at [242, 130] on icon "button" at bounding box center [241, 127] width 5 height 7
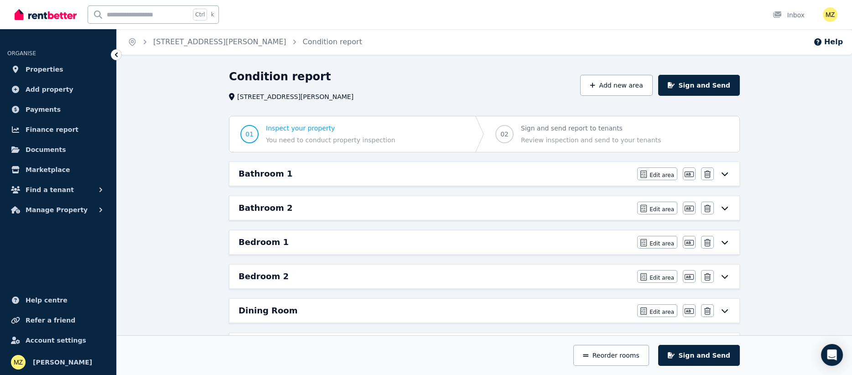
scroll to position [68, 0]
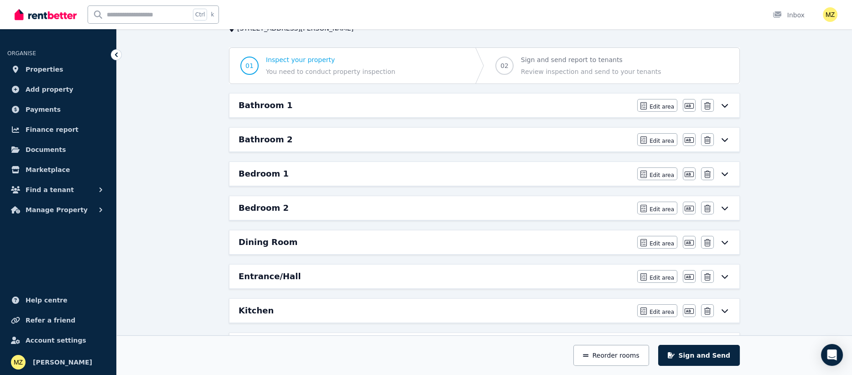
click at [261, 207] on h6 "Bedroom 2" at bounding box center [264, 208] width 50 height 13
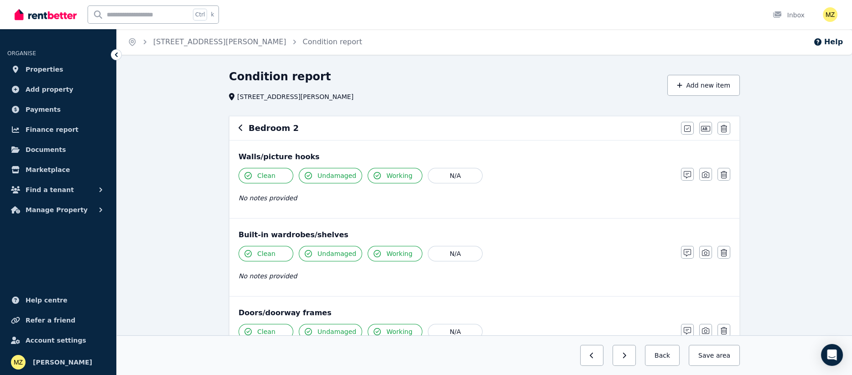
click at [243, 130] on div "Bedroom 2" at bounding box center [457, 128] width 437 height 13
click at [240, 130] on icon "button" at bounding box center [241, 127] width 5 height 7
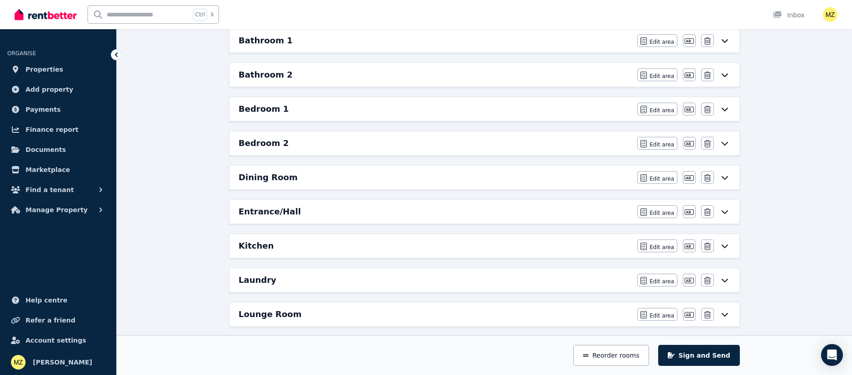
scroll to position [136, 0]
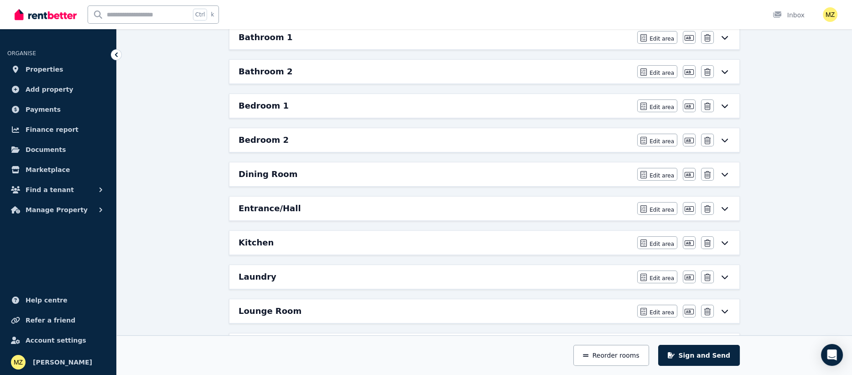
click at [261, 170] on h6 "Dining Room" at bounding box center [268, 174] width 59 height 13
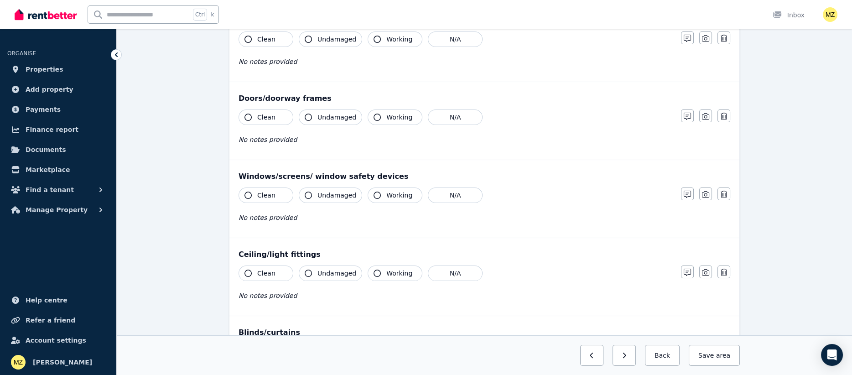
scroll to position [0, 0]
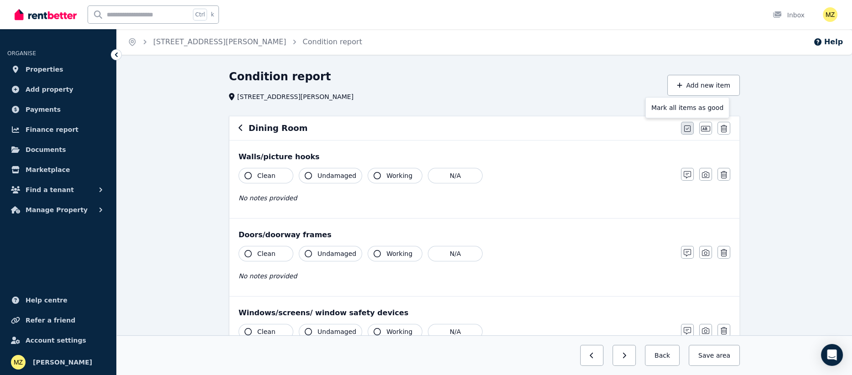
click at [685, 126] on icon "button" at bounding box center [687, 128] width 6 height 7
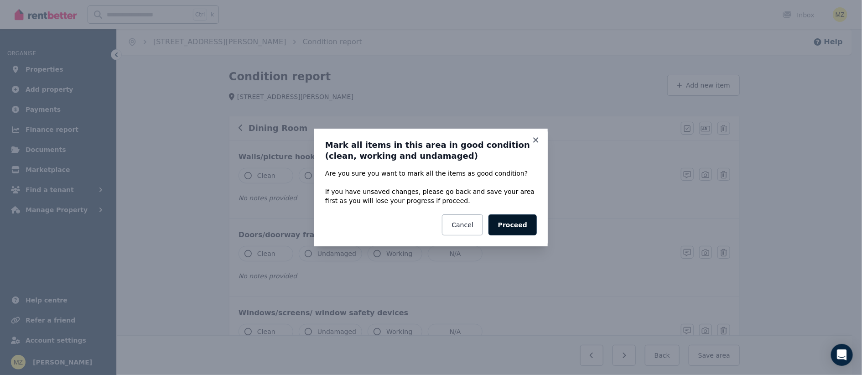
click at [523, 228] on button "Proceed" at bounding box center [513, 224] width 48 height 21
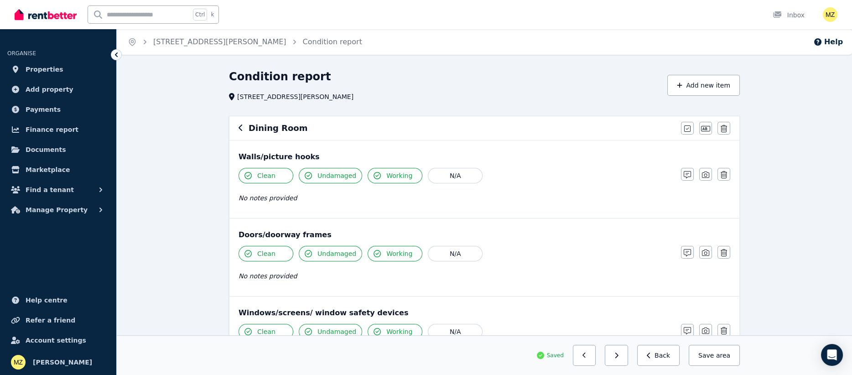
click at [238, 127] on div "Dining Room Mark all items as good Edit name Delete" at bounding box center [484, 128] width 510 height 24
click at [242, 129] on icon "button" at bounding box center [241, 127] width 5 height 7
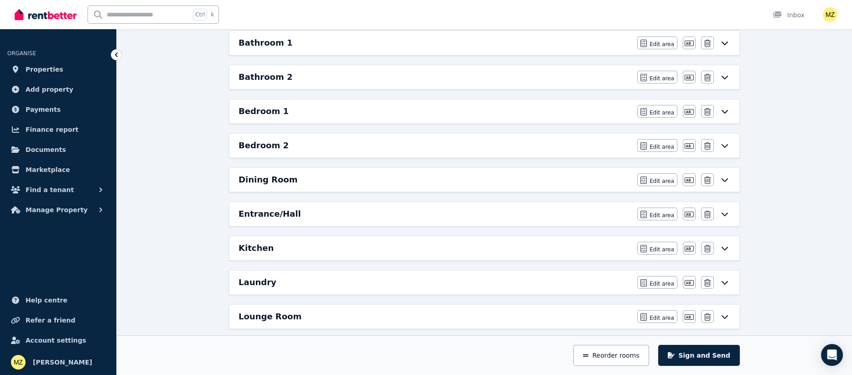
scroll to position [136, 0]
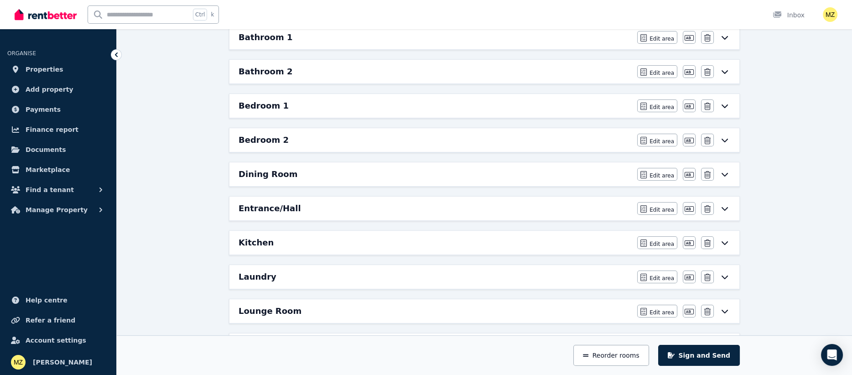
click at [257, 203] on h6 "Entrance/Hall" at bounding box center [270, 208] width 62 height 13
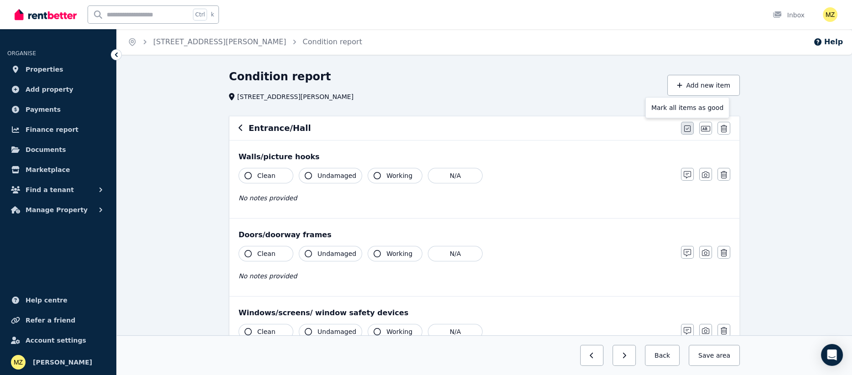
click at [685, 131] on icon "button" at bounding box center [687, 128] width 6 height 6
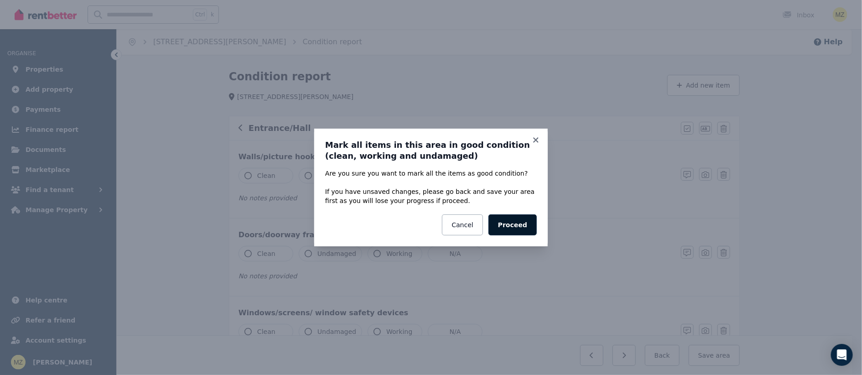
click at [505, 227] on button "Proceed" at bounding box center [513, 224] width 48 height 21
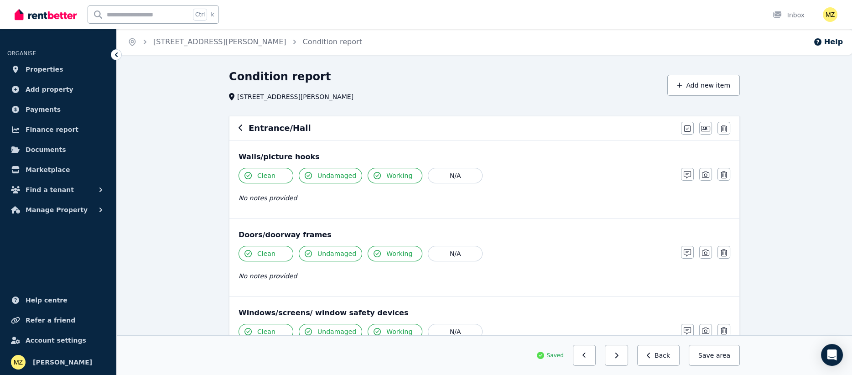
click at [239, 127] on icon "button" at bounding box center [241, 127] width 5 height 7
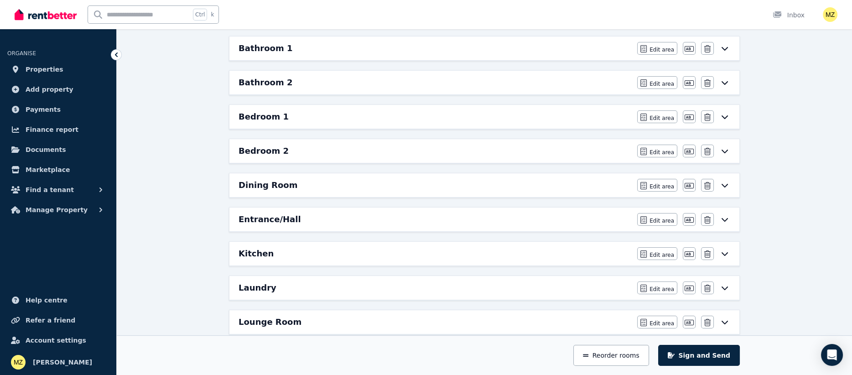
scroll to position [136, 0]
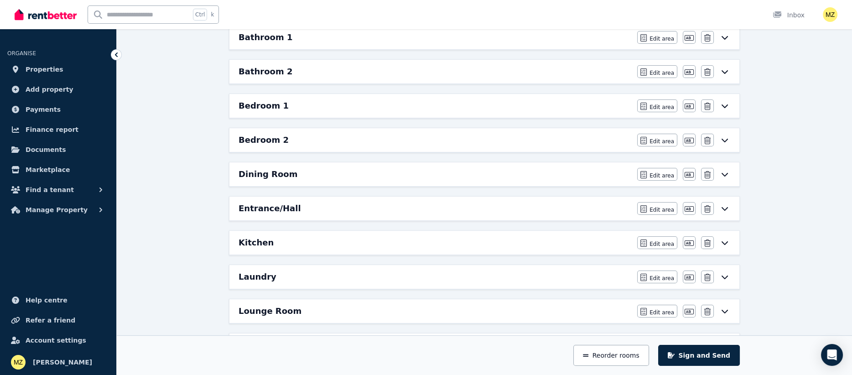
click at [256, 242] on h6 "Kitchen" at bounding box center [256, 242] width 35 height 13
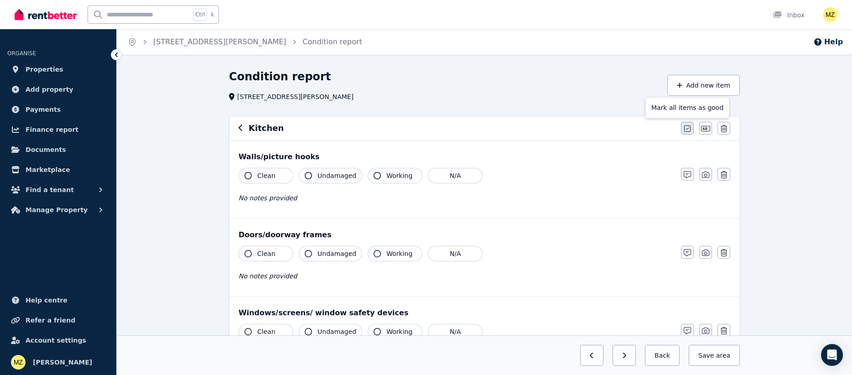
click at [686, 129] on icon "button" at bounding box center [687, 128] width 6 height 6
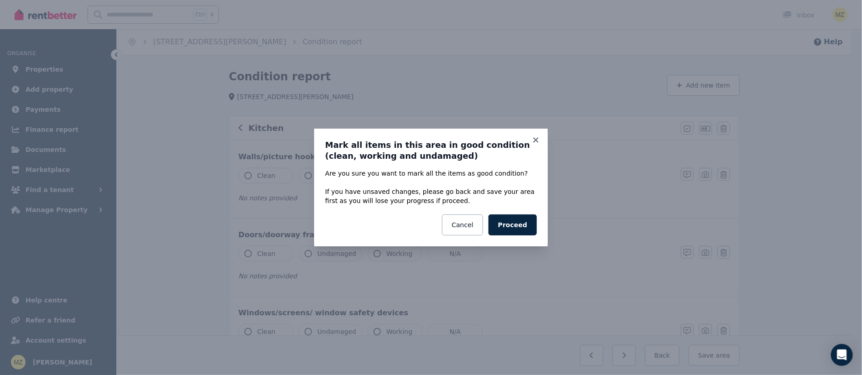
drag, startPoint x: 506, startPoint y: 224, endPoint x: 454, endPoint y: 214, distance: 52.5
click at [505, 224] on button "Proceed" at bounding box center [513, 224] width 48 height 21
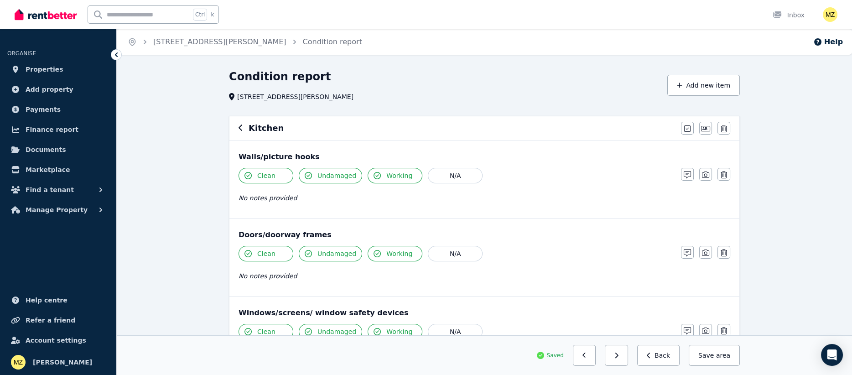
click at [239, 130] on icon "button" at bounding box center [241, 127] width 5 height 7
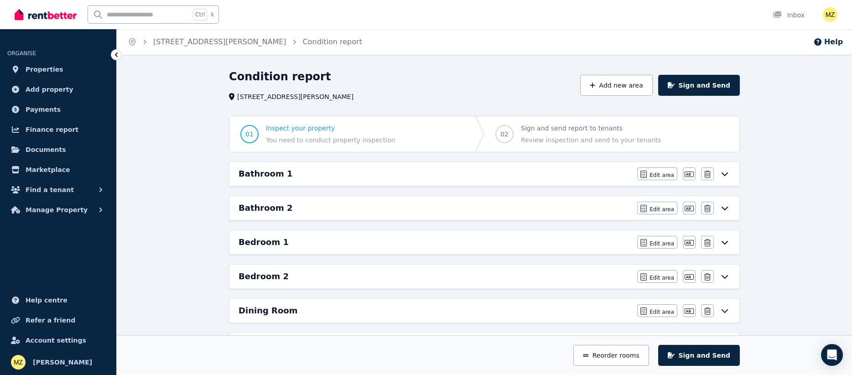
scroll to position [136, 0]
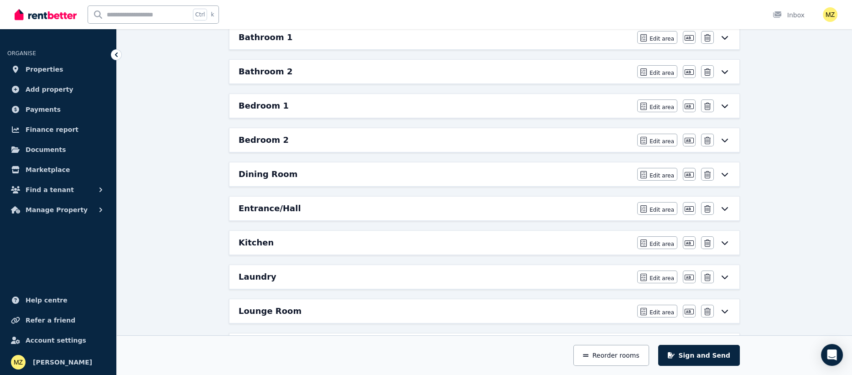
click at [252, 275] on h6 "Laundry" at bounding box center [258, 277] width 38 height 13
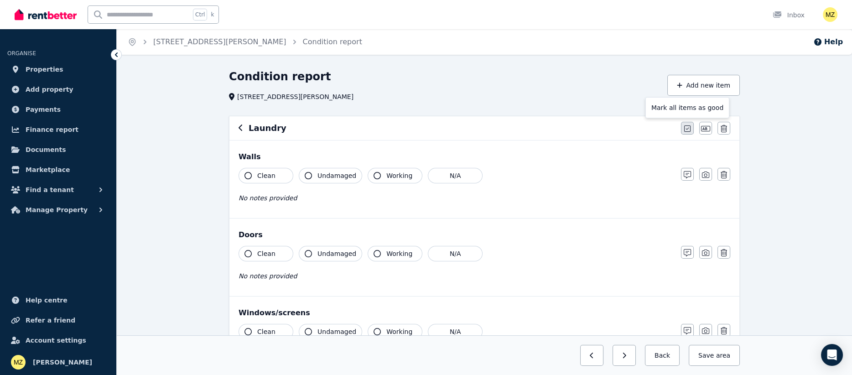
click at [684, 128] on icon "button" at bounding box center [687, 128] width 6 height 6
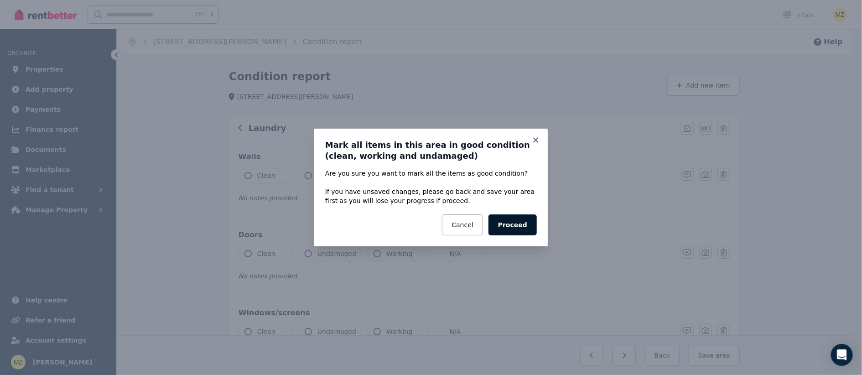
click at [504, 224] on button "Proceed" at bounding box center [513, 224] width 48 height 21
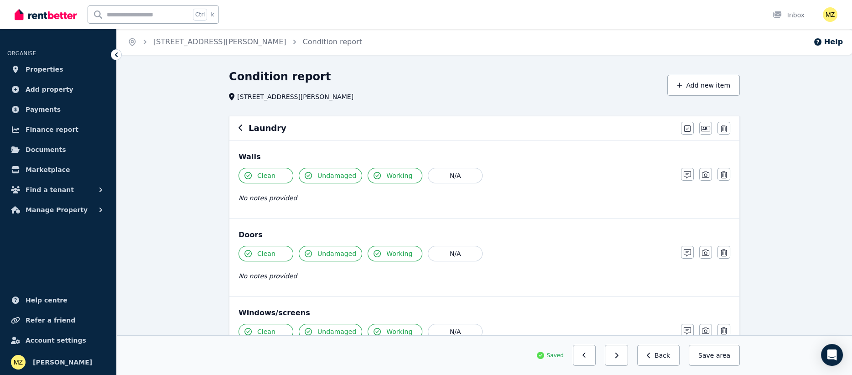
click at [241, 130] on icon "button" at bounding box center [241, 128] width 4 height 6
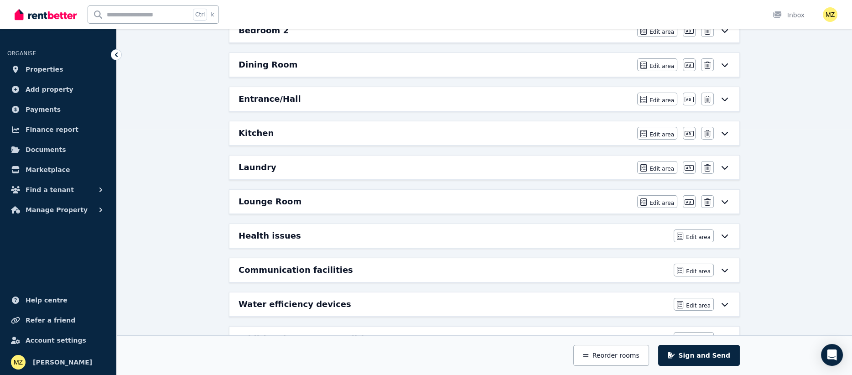
scroll to position [273, 0]
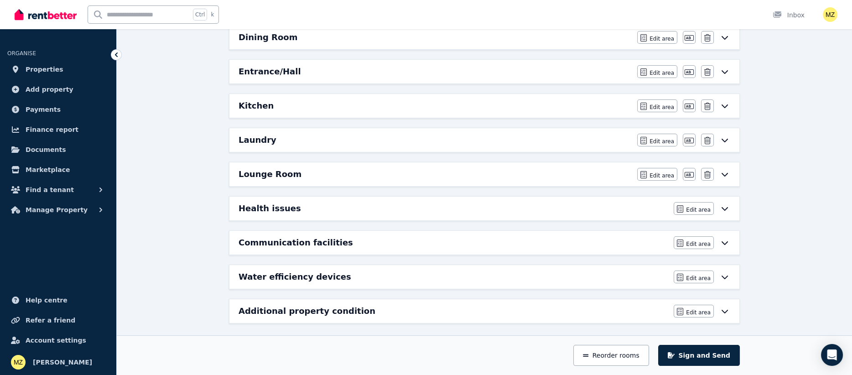
click at [260, 175] on h6 "Lounge Room" at bounding box center [270, 174] width 63 height 13
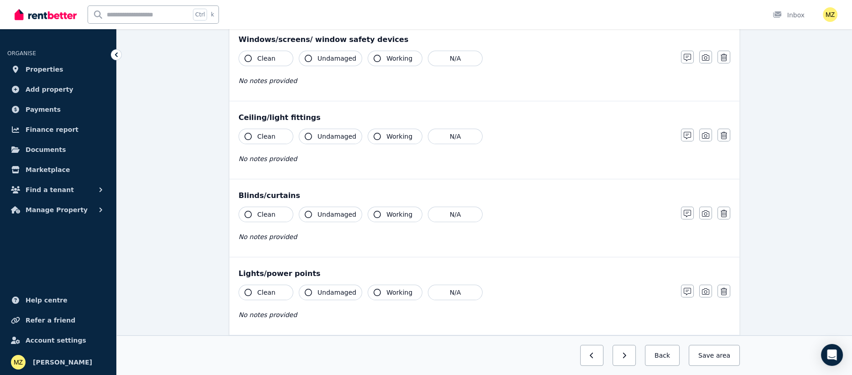
scroll to position [0, 0]
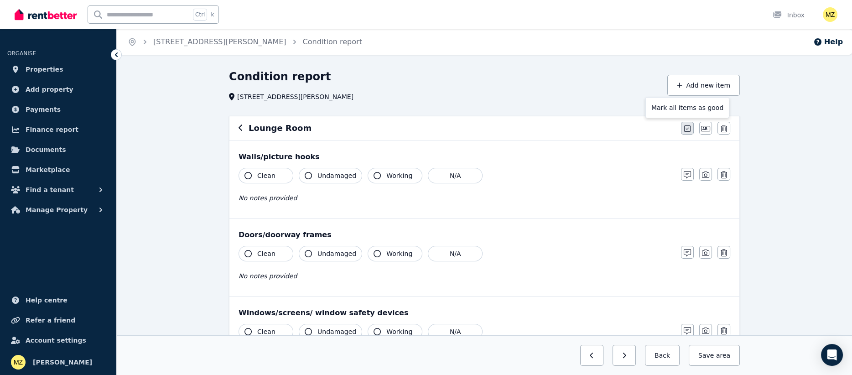
click at [687, 128] on icon "button" at bounding box center [687, 128] width 6 height 7
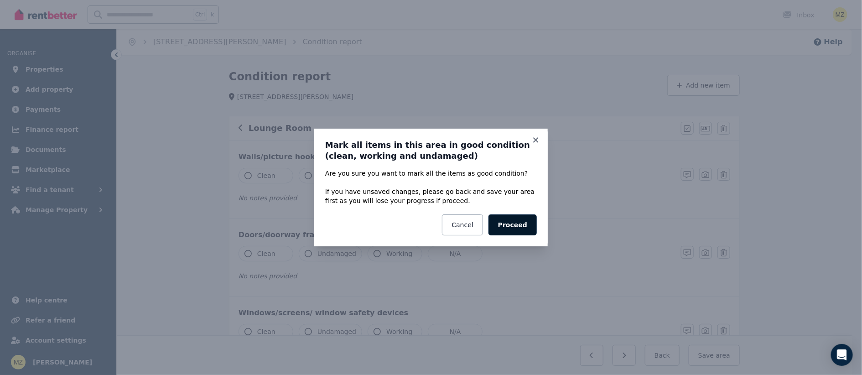
click at [526, 229] on button "Proceed" at bounding box center [513, 224] width 48 height 21
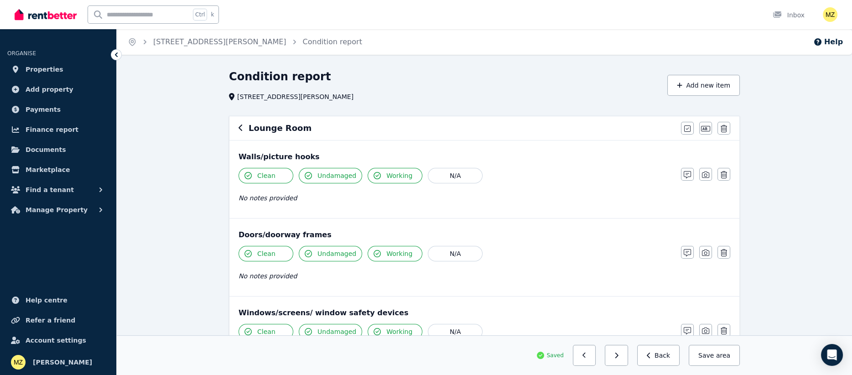
click at [238, 130] on div "Lounge Room Mark all items as good Edit name Delete" at bounding box center [484, 128] width 510 height 24
click at [239, 128] on icon "button" at bounding box center [241, 127] width 5 height 7
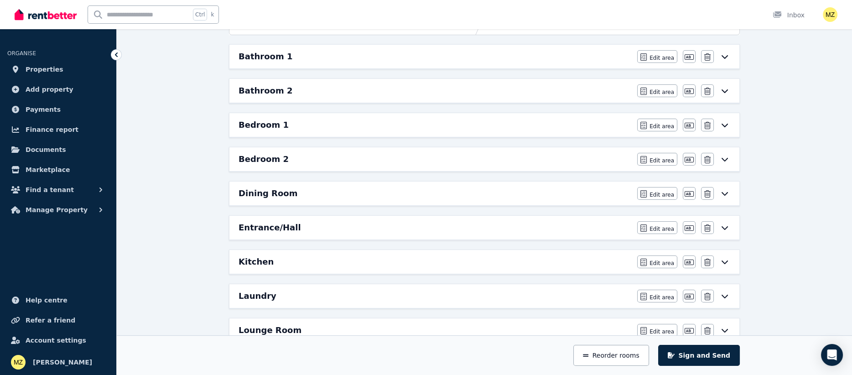
scroll to position [273, 0]
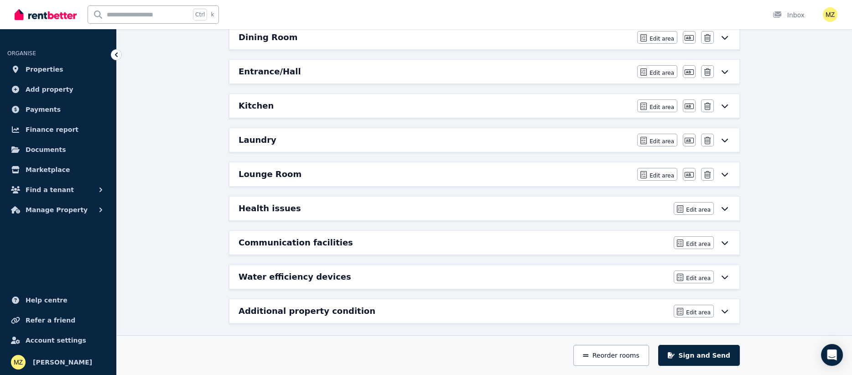
click at [260, 208] on h6 "Health issues" at bounding box center [270, 208] width 62 height 13
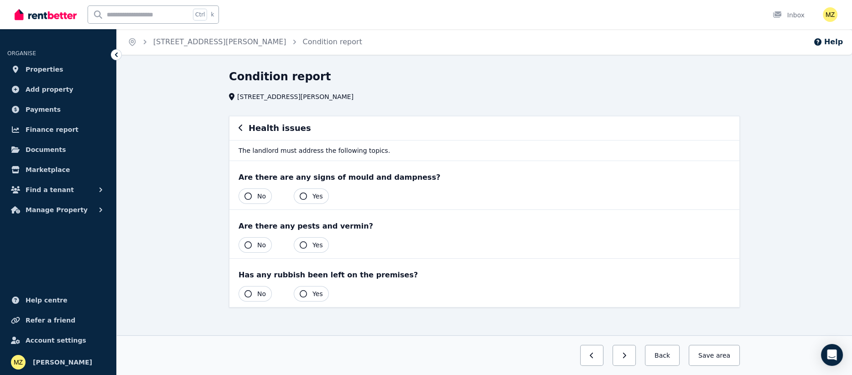
click at [249, 200] on button "No" at bounding box center [255, 196] width 33 height 16
click at [248, 245] on icon "button" at bounding box center [248, 244] width 7 height 7
click at [249, 290] on icon "button" at bounding box center [248, 293] width 7 height 7
click at [724, 359] on span "area" at bounding box center [722, 355] width 16 height 9
click at [239, 127] on icon "button" at bounding box center [241, 128] width 4 height 6
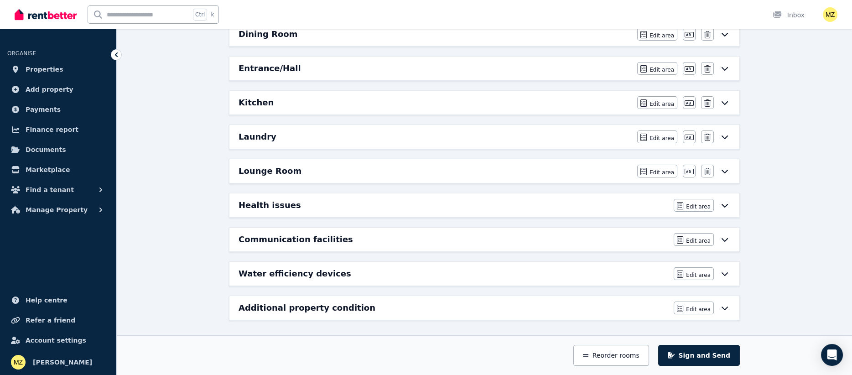
scroll to position [277, 0]
click at [267, 238] on h6 "Communication facilities" at bounding box center [296, 238] width 115 height 13
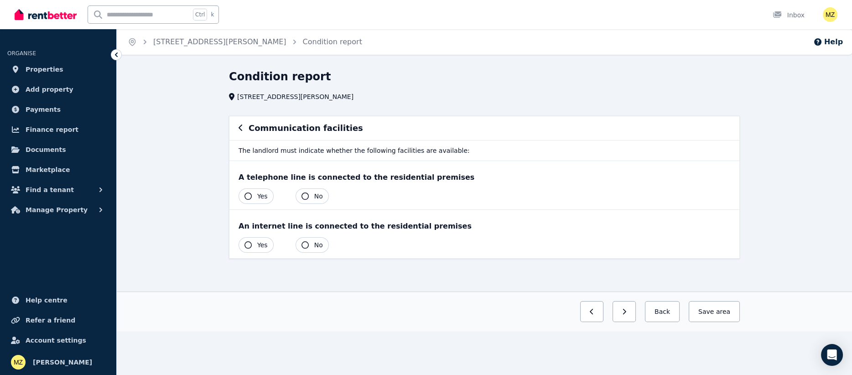
scroll to position [0, 0]
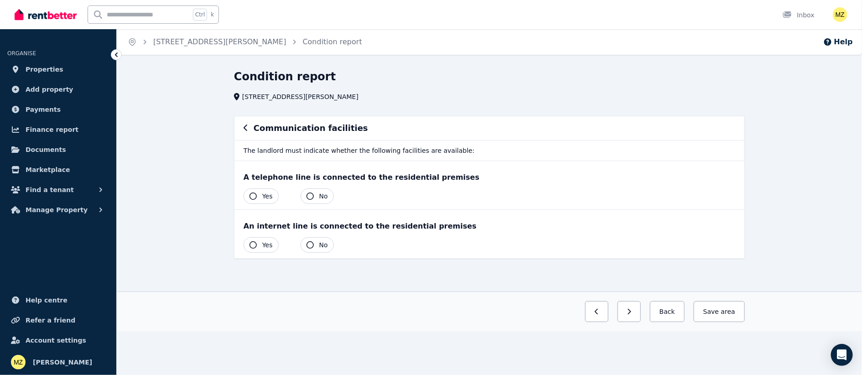
click at [251, 200] on button "Yes" at bounding box center [261, 196] width 35 height 16
click at [255, 241] on button "Yes" at bounding box center [261, 245] width 35 height 16
click at [721, 313] on button "Save area" at bounding box center [717, 311] width 55 height 21
click at [244, 128] on icon "button" at bounding box center [246, 127] width 5 height 7
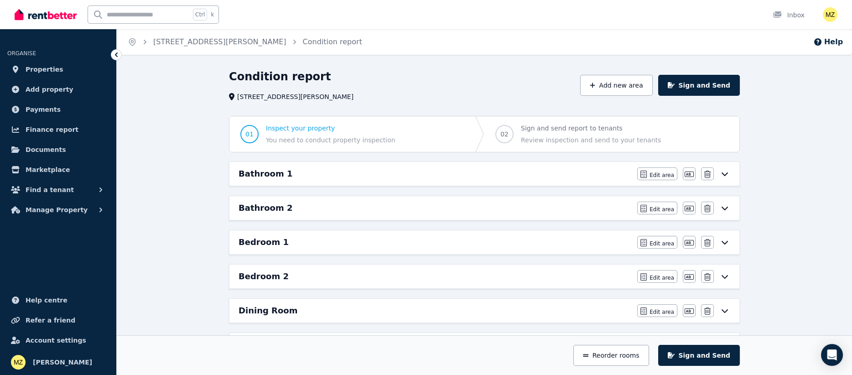
scroll to position [273, 0]
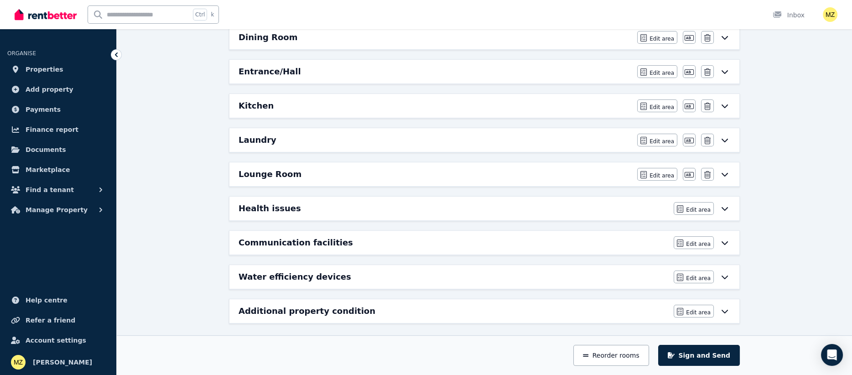
click at [280, 274] on h6 "Water efficiency devices" at bounding box center [295, 277] width 113 height 13
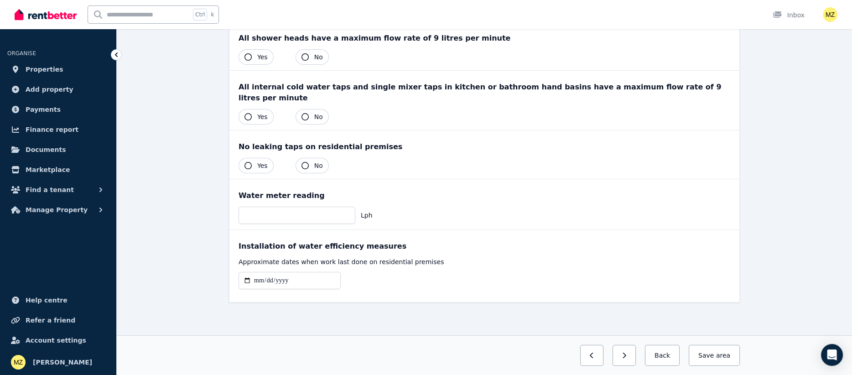
scroll to position [0, 0]
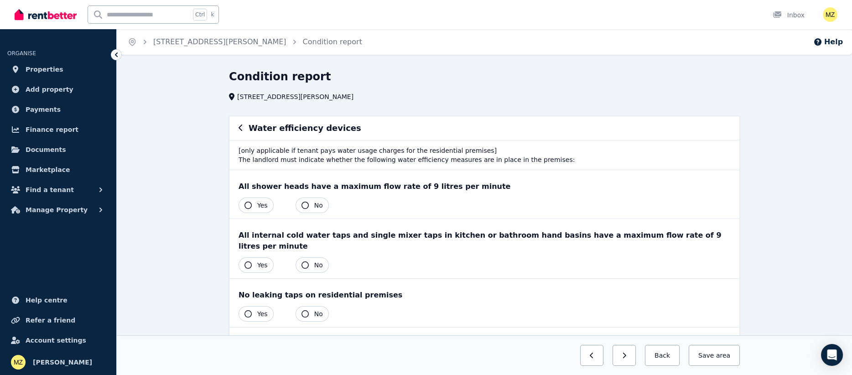
click at [259, 209] on span "Yes" at bounding box center [262, 205] width 10 height 9
click at [254, 257] on button "Yes" at bounding box center [256, 265] width 35 height 16
click at [259, 309] on span "Yes" at bounding box center [262, 313] width 10 height 9
click at [715, 361] on button "Save area" at bounding box center [712, 355] width 55 height 21
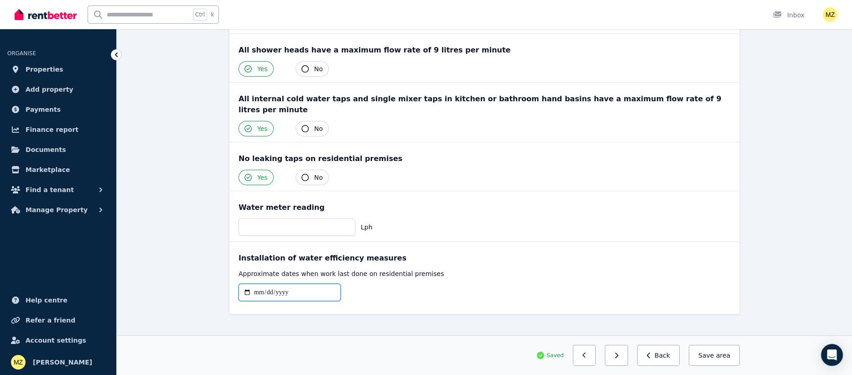
click at [278, 284] on input "date" at bounding box center [290, 292] width 102 height 17
click at [245, 284] on input "date" at bounding box center [290, 292] width 102 height 17
click at [246, 284] on input "date" at bounding box center [290, 292] width 102 height 17
click at [293, 284] on input "**********" at bounding box center [290, 292] width 102 height 17
click at [246, 284] on input "**********" at bounding box center [290, 292] width 102 height 17
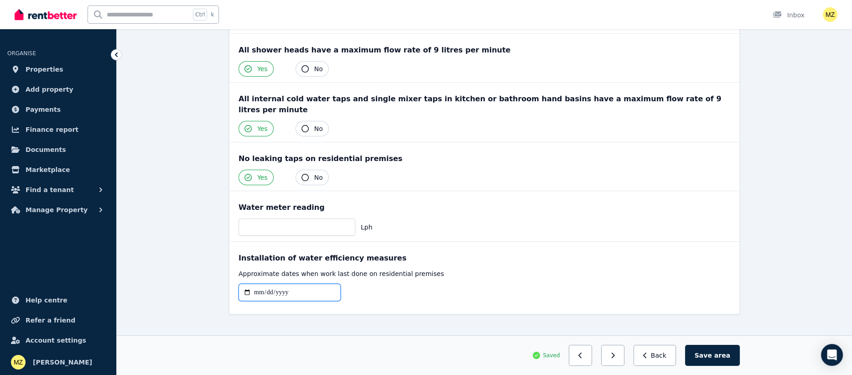
type input "**********"
click at [708, 353] on button "Save area" at bounding box center [712, 355] width 55 height 21
click at [718, 355] on span "area" at bounding box center [723, 355] width 14 height 9
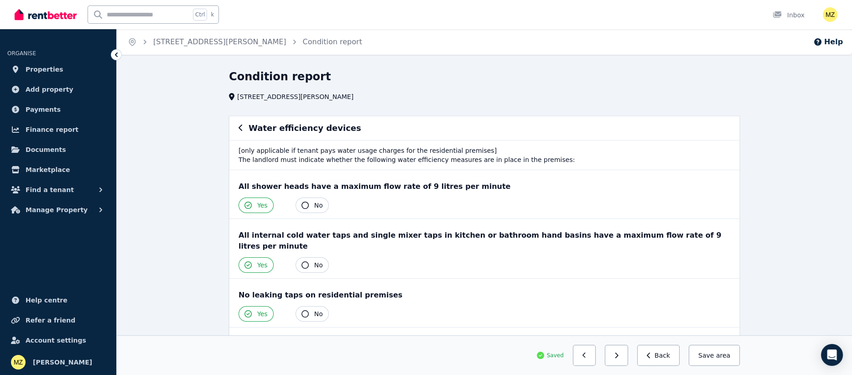
click at [239, 126] on icon "button" at bounding box center [241, 127] width 5 height 7
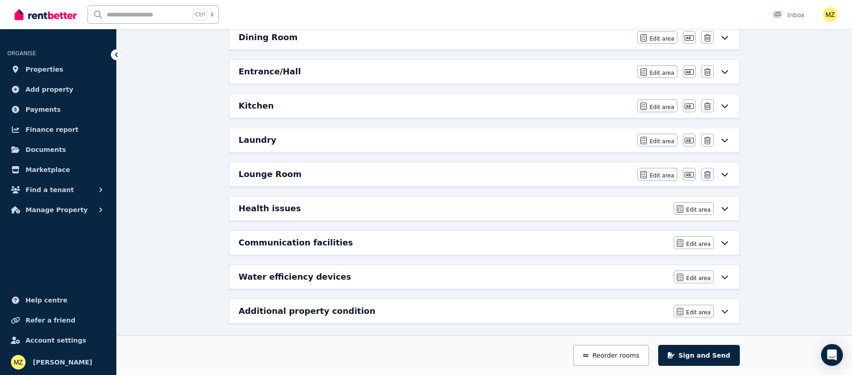
scroll to position [277, 0]
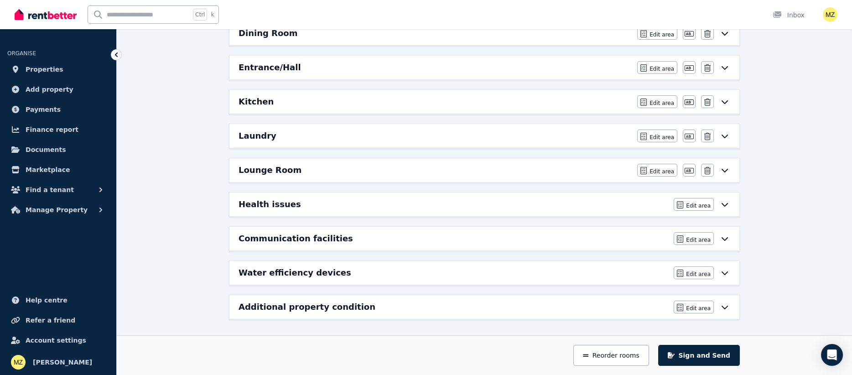
click at [322, 306] on h6 "Additional property condition" at bounding box center [307, 307] width 137 height 13
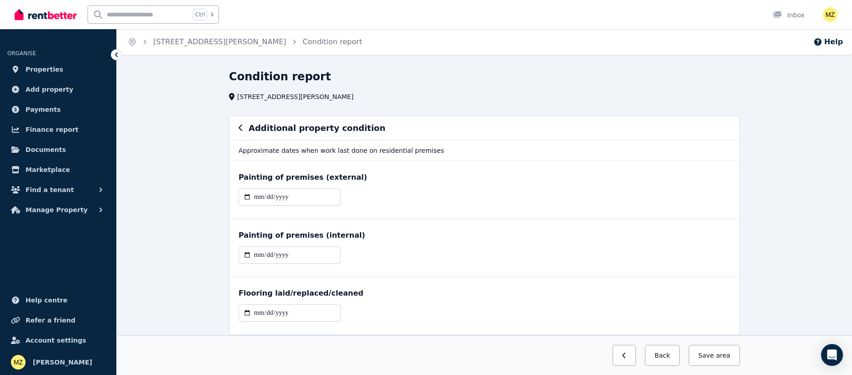
click at [237, 129] on div "Additional property condition" at bounding box center [484, 128] width 510 height 24
click at [239, 127] on icon "button" at bounding box center [241, 127] width 5 height 7
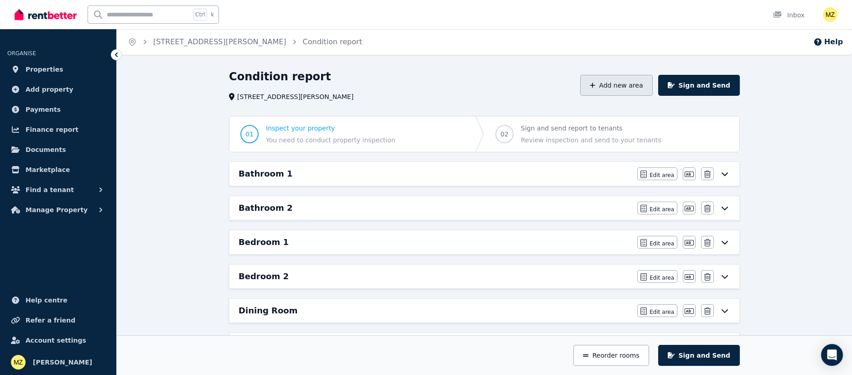
click at [617, 88] on button "Add new area" at bounding box center [616, 85] width 72 height 21
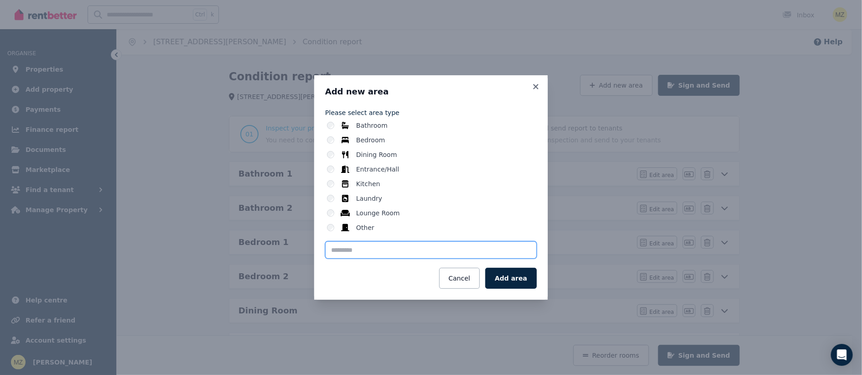
click at [364, 256] on input "text" at bounding box center [431, 249] width 212 height 17
type input "******"
click at [515, 279] on button "Add area" at bounding box center [511, 278] width 52 height 21
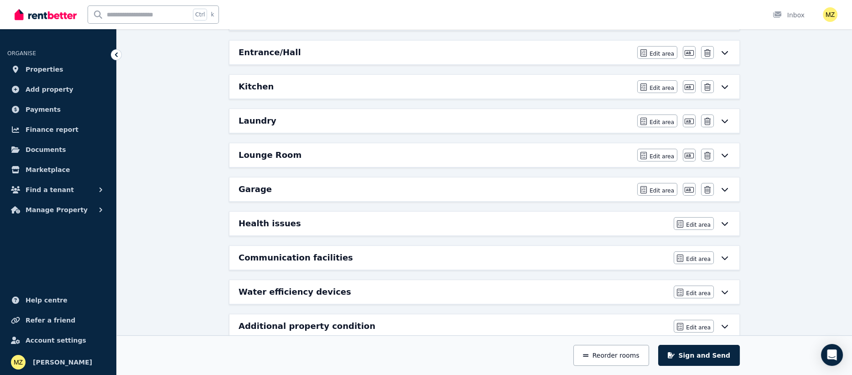
scroll to position [312, 0]
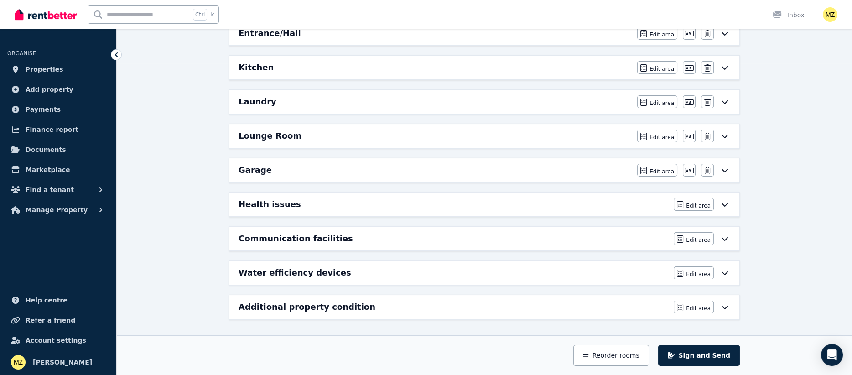
click at [246, 168] on h6 "Garage" at bounding box center [255, 170] width 33 height 13
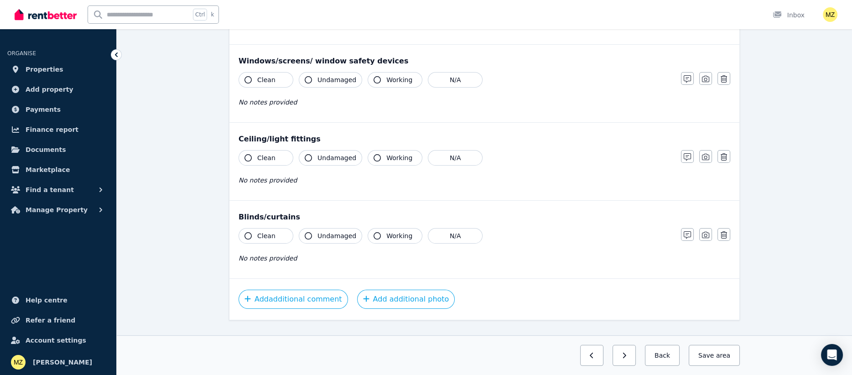
scroll to position [269, 0]
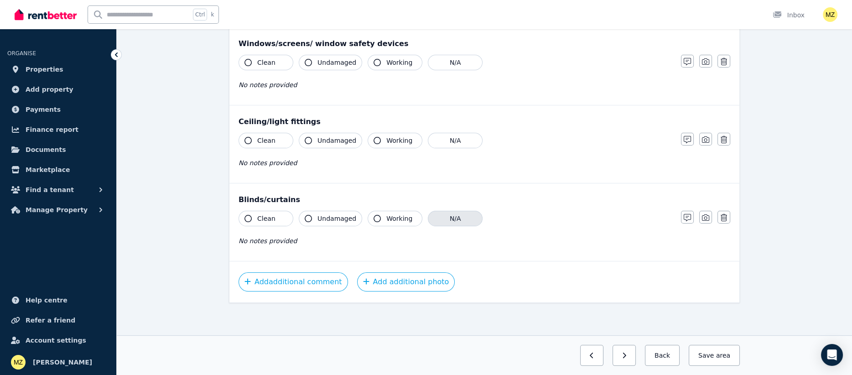
click at [440, 218] on button "N/A" at bounding box center [455, 219] width 55 height 16
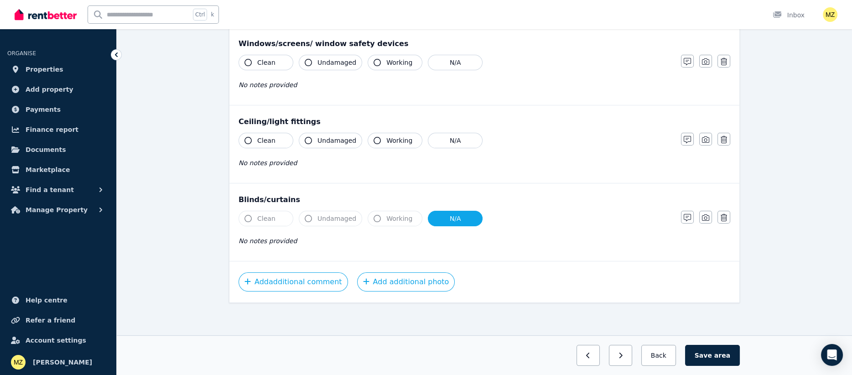
scroll to position [0, 0]
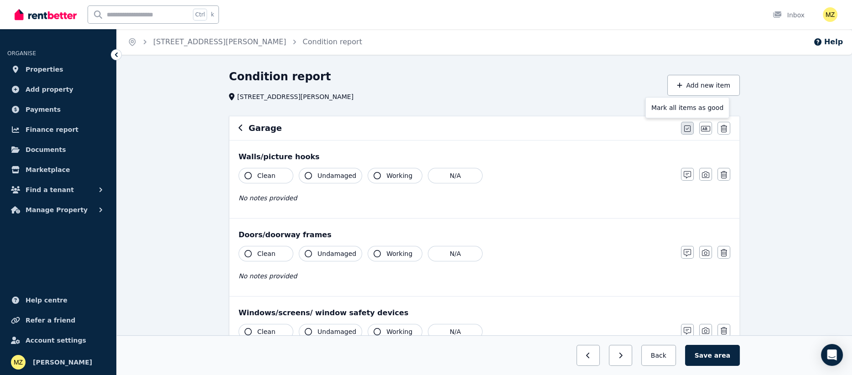
click at [687, 127] on icon "button" at bounding box center [687, 128] width 6 height 7
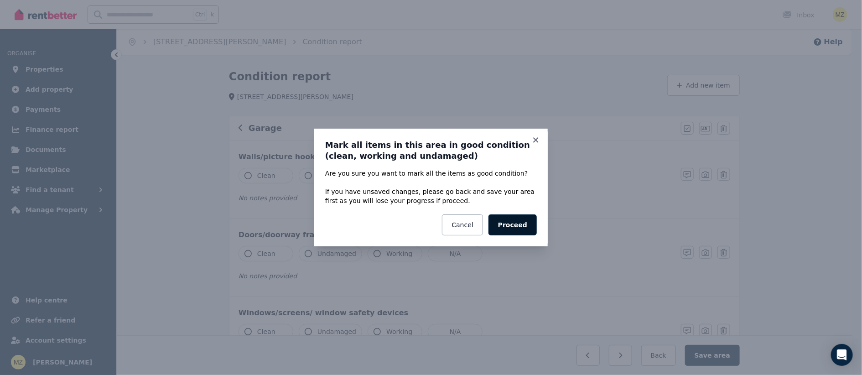
click at [524, 224] on button "Proceed" at bounding box center [513, 224] width 48 height 21
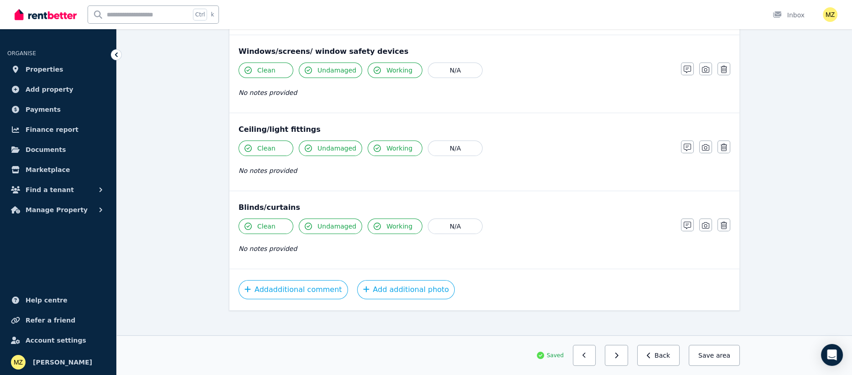
scroll to position [269, 0]
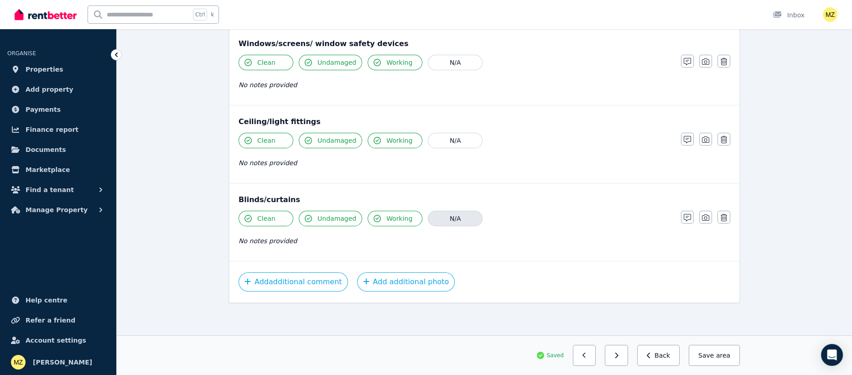
click at [451, 215] on button "N/A" at bounding box center [455, 219] width 55 height 16
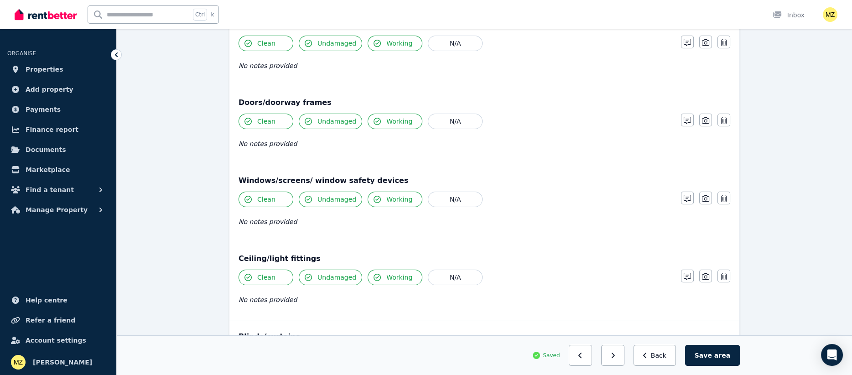
scroll to position [205, 0]
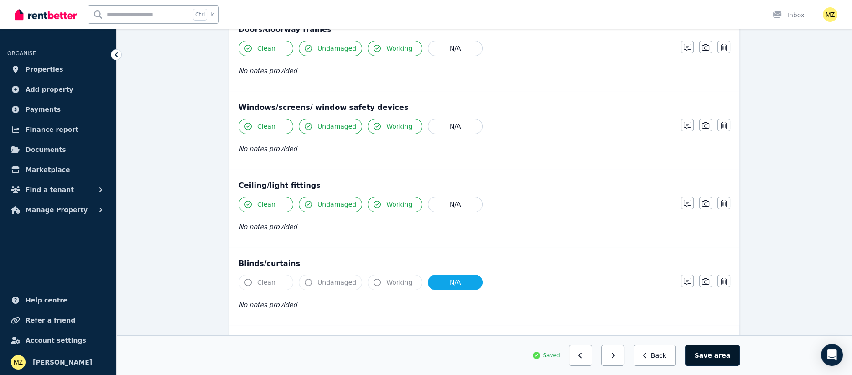
click at [707, 354] on button "Save area" at bounding box center [712, 355] width 55 height 21
click at [720, 359] on span "area" at bounding box center [723, 355] width 14 height 9
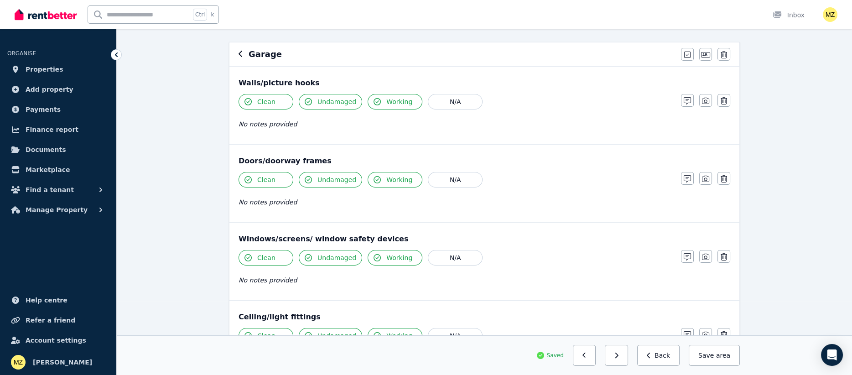
scroll to position [0, 0]
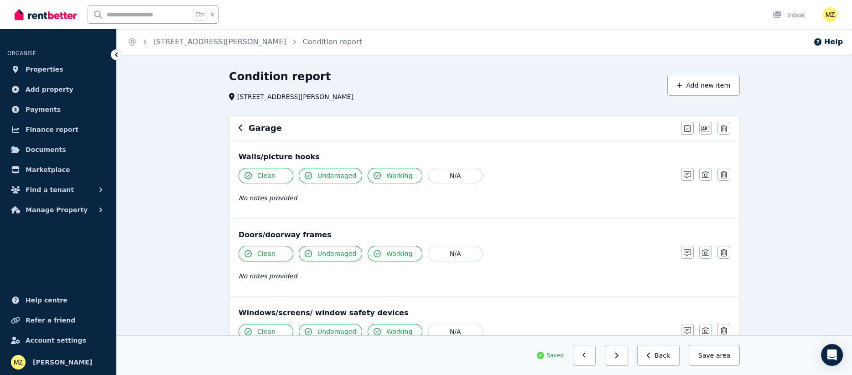
click at [239, 126] on icon "button" at bounding box center [241, 127] width 5 height 7
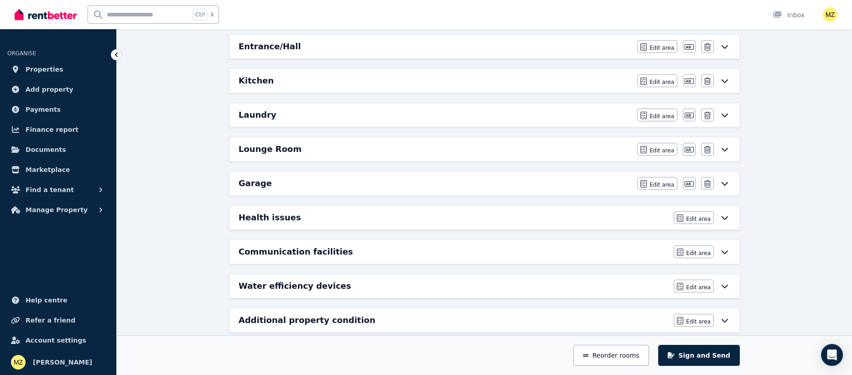
scroll to position [312, 0]
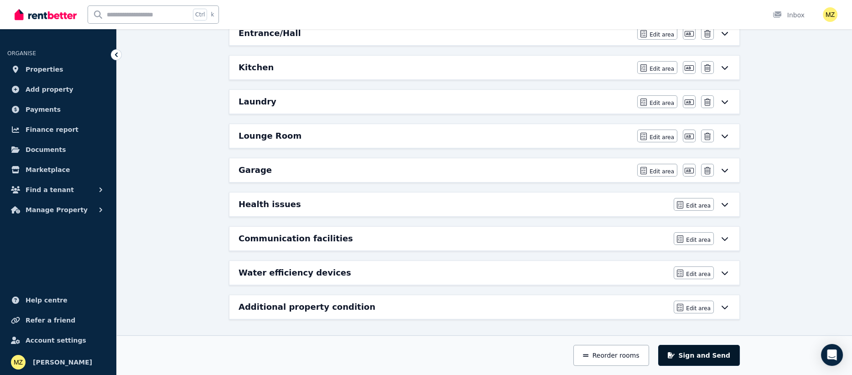
click at [712, 354] on button "Sign and Send" at bounding box center [699, 355] width 82 height 21
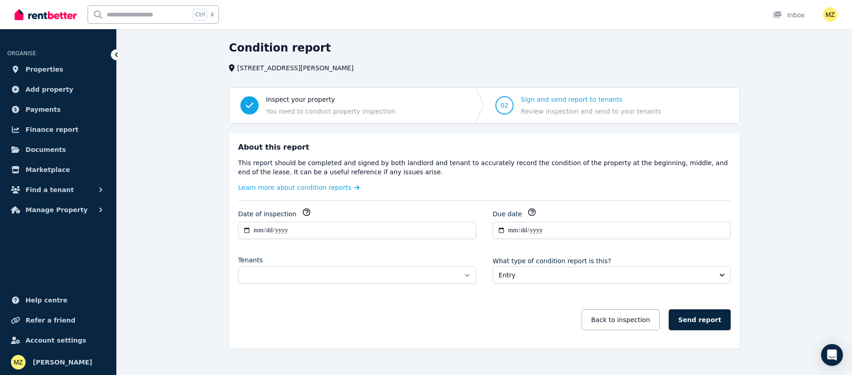
scroll to position [43, 0]
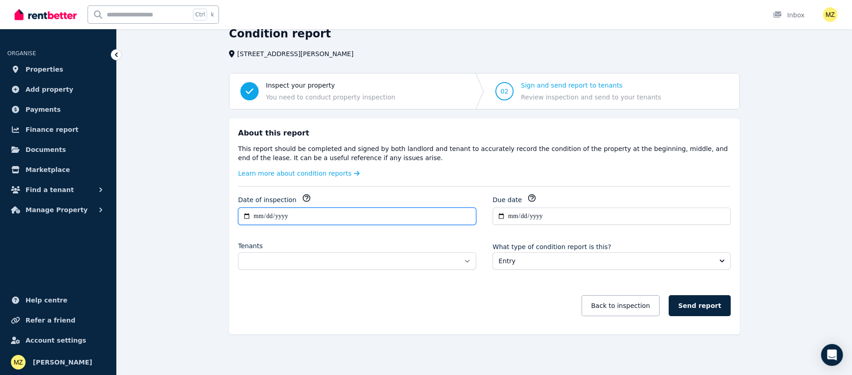
click at [313, 215] on input "**********" at bounding box center [357, 216] width 238 height 17
click at [244, 216] on input "**********" at bounding box center [357, 216] width 238 height 17
type input "**********"
click at [500, 217] on input "**********" at bounding box center [612, 216] width 238 height 17
type input "**********"
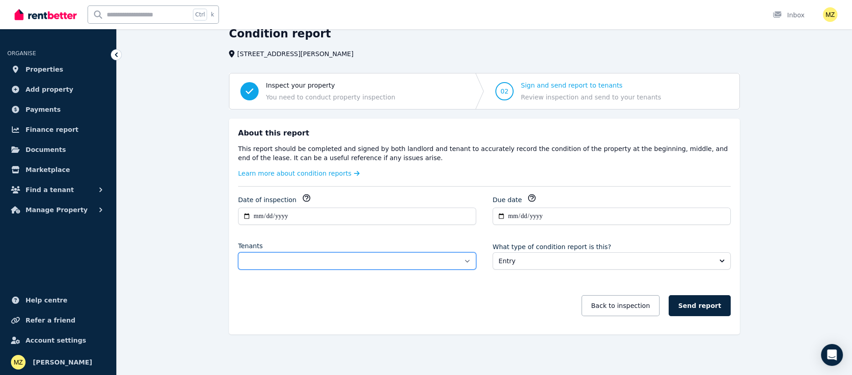
click at [323, 252] on select "**********" at bounding box center [357, 260] width 238 height 17
select select "**********"
click at [238, 252] on select "**********" at bounding box center [357, 260] width 238 height 17
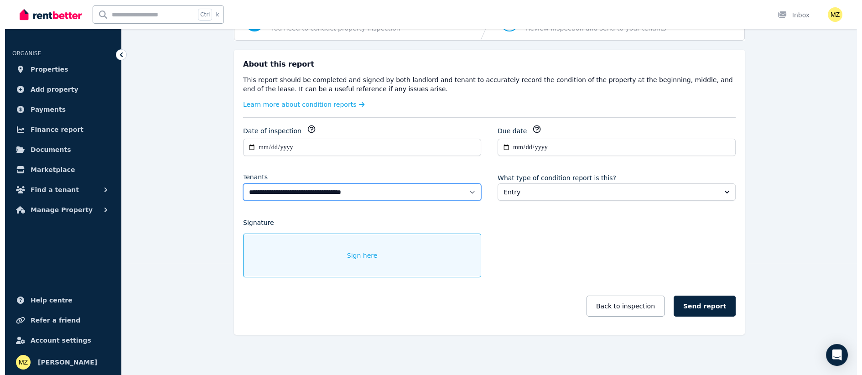
scroll to position [112, 0]
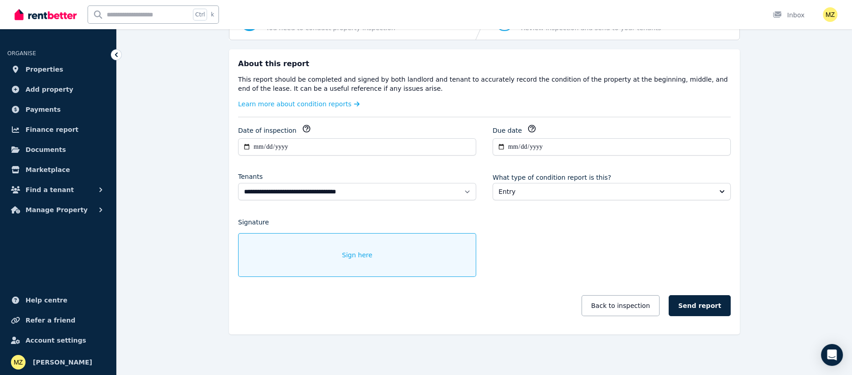
click at [396, 259] on div "Sign here" at bounding box center [357, 255] width 238 height 44
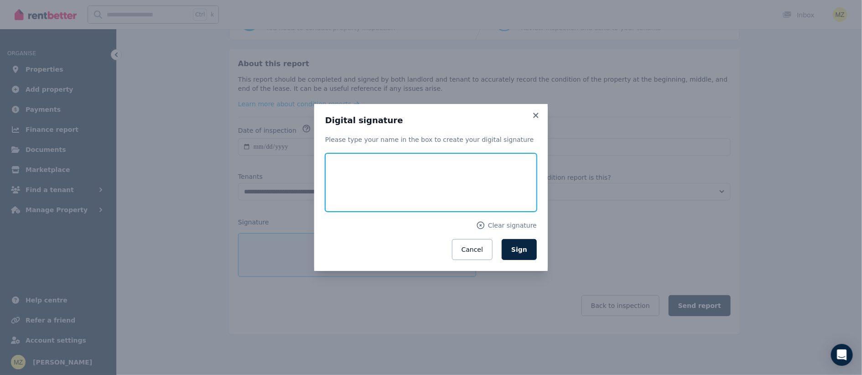
click at [388, 172] on input "text" at bounding box center [431, 182] width 212 height 58
type input "*********"
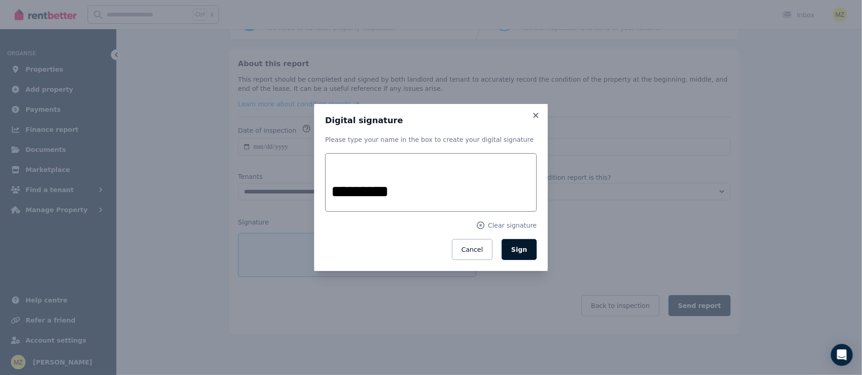
click at [515, 254] on button "Sign" at bounding box center [519, 249] width 35 height 21
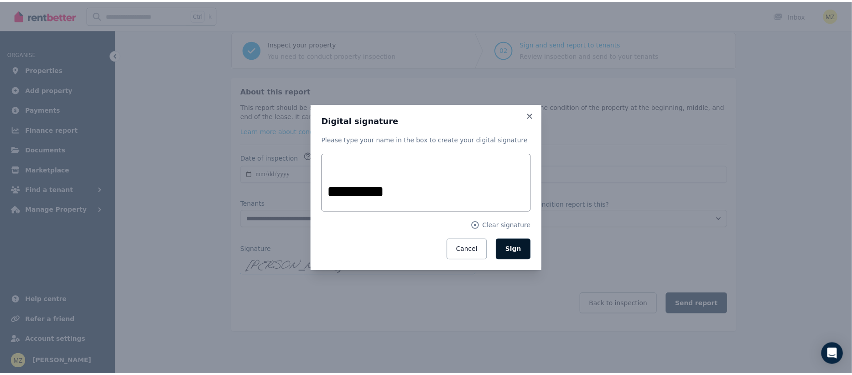
scroll to position [83, 0]
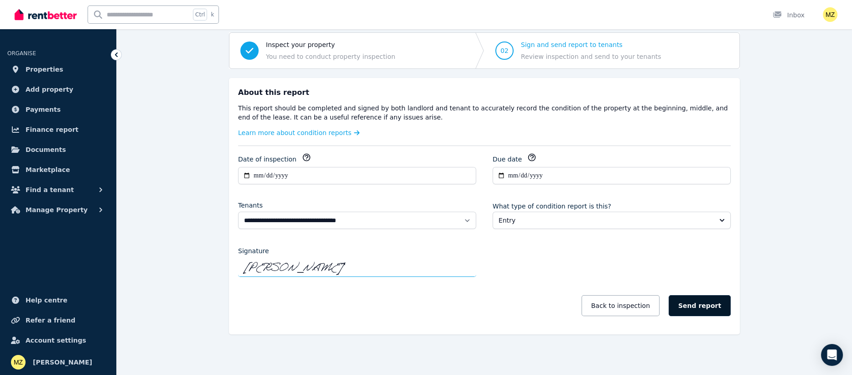
click at [697, 304] on button "Send report" at bounding box center [700, 305] width 62 height 21
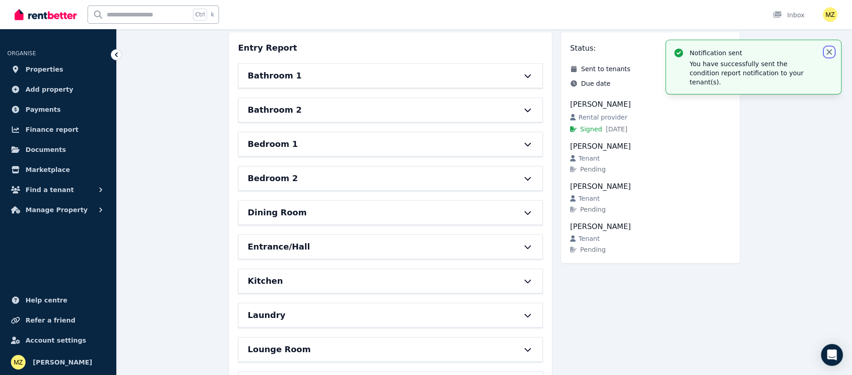
click at [828, 49] on icon "button" at bounding box center [829, 51] width 9 height 9
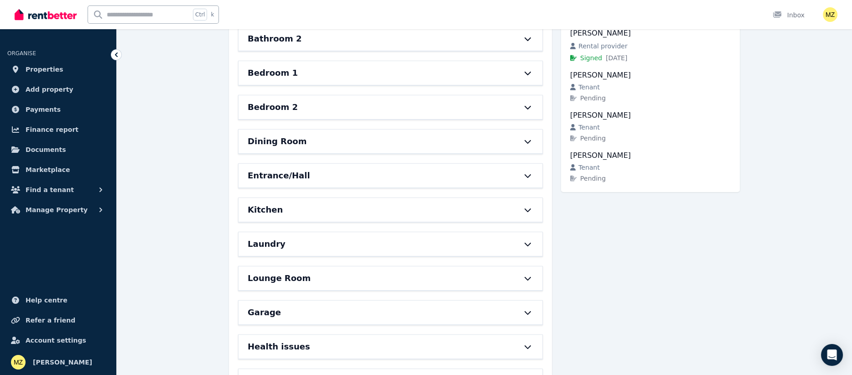
scroll to position [0, 0]
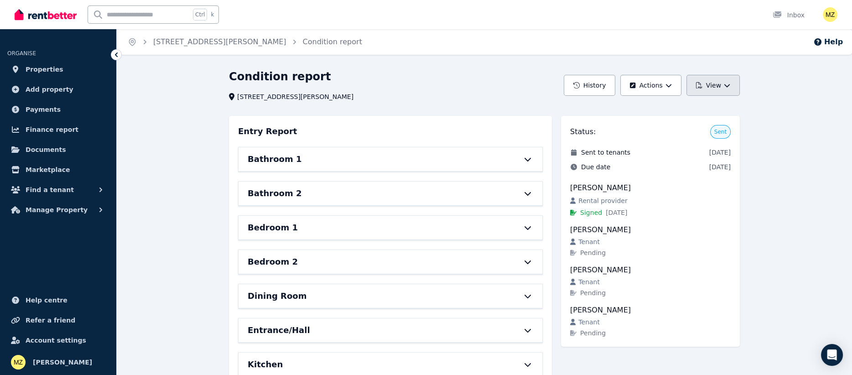
click at [706, 88] on button "View" at bounding box center [713, 85] width 53 height 21
click at [671, 108] on p "View report" at bounding box center [680, 109] width 44 height 9
click at [654, 88] on button "Actions" at bounding box center [650, 85] width 61 height 21
click at [505, 87] on div "Condition report [STREET_ADDRESS][PERSON_NAME]" at bounding box center [393, 85] width 329 height 32
